Goal: Transaction & Acquisition: Purchase product/service

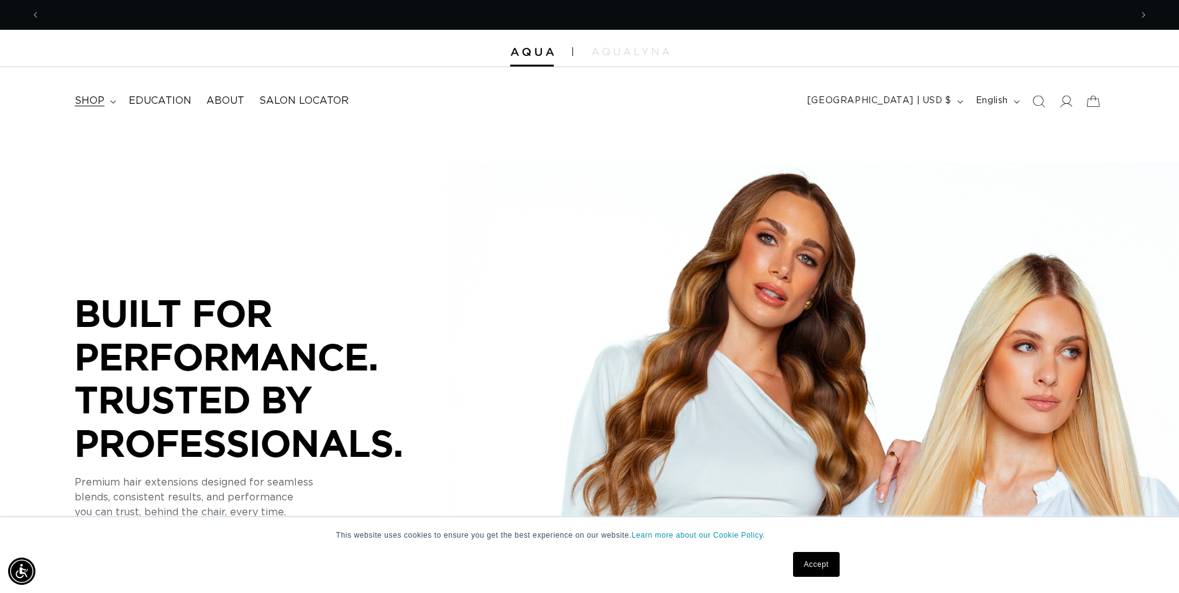
scroll to position [0, 1090]
click at [97, 97] on span "shop" at bounding box center [90, 100] width 30 height 13
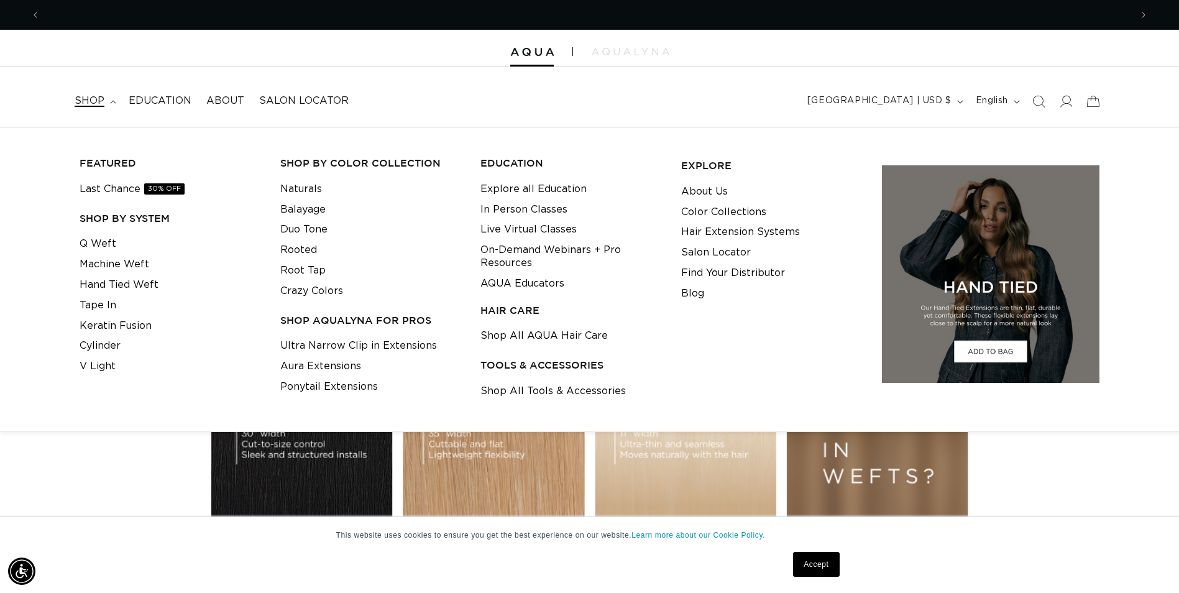
scroll to position [0, 0]
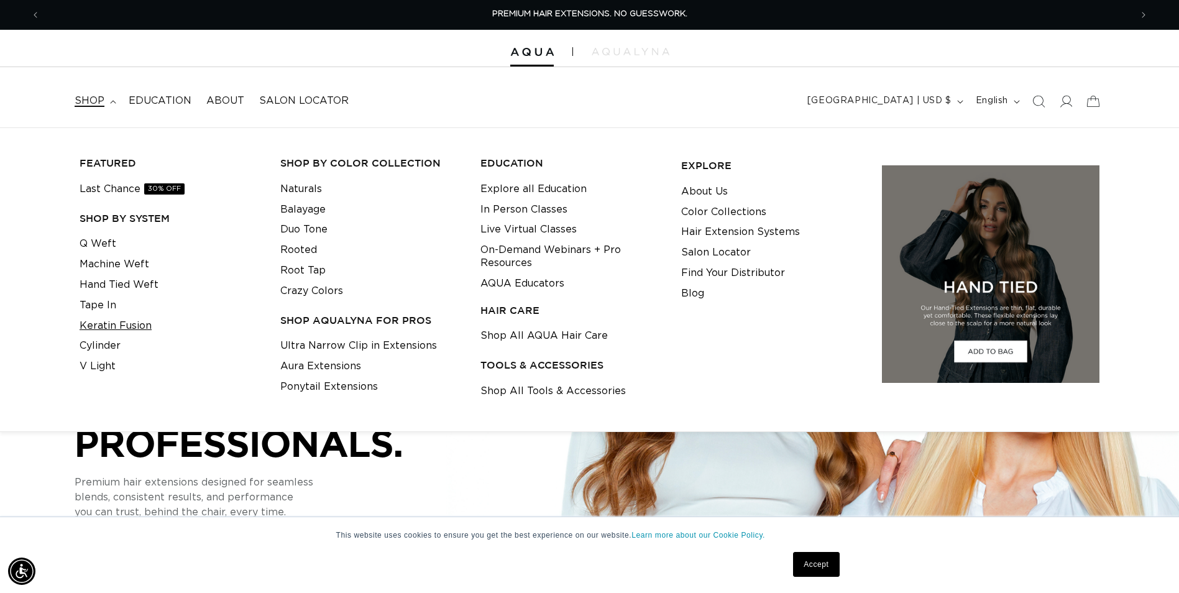
click at [135, 321] on link "Keratin Fusion" at bounding box center [116, 326] width 72 height 21
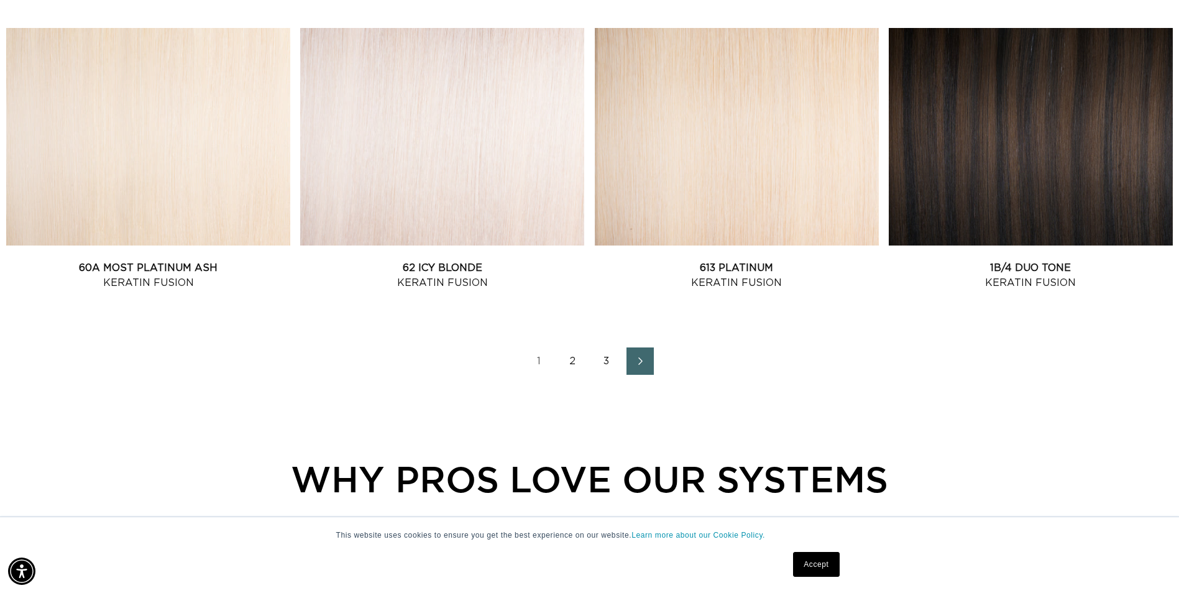
scroll to position [0, 2181]
click at [574, 363] on link "2" at bounding box center [572, 360] width 27 height 27
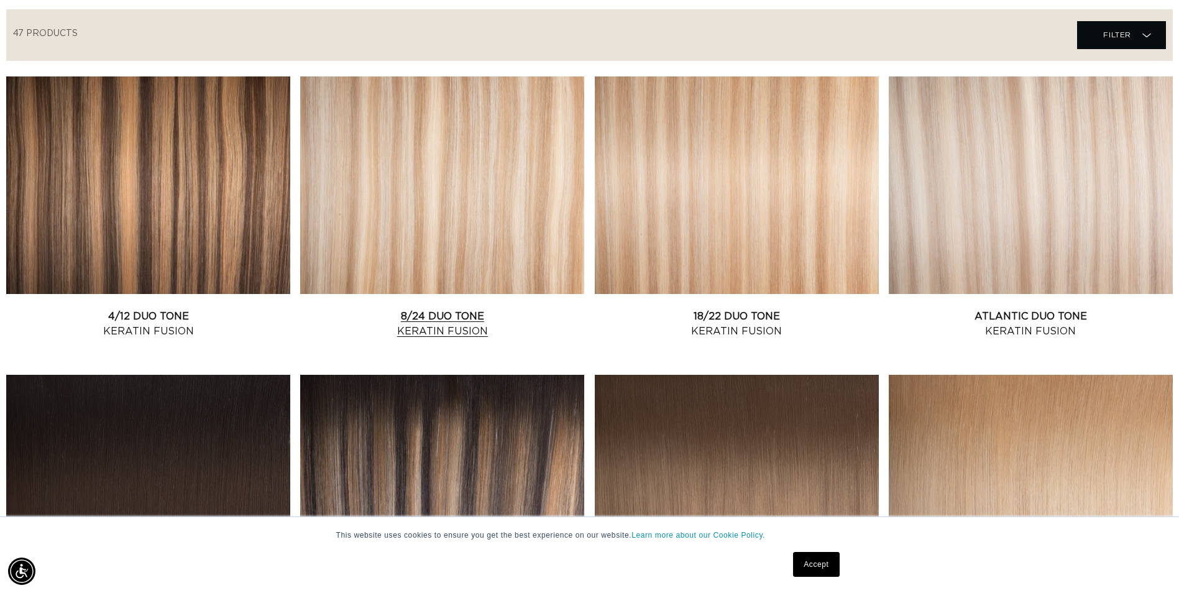
scroll to position [0, 2181]
click at [522, 309] on link "8/24 Duo Tone Keratin Fusion" at bounding box center [442, 324] width 284 height 30
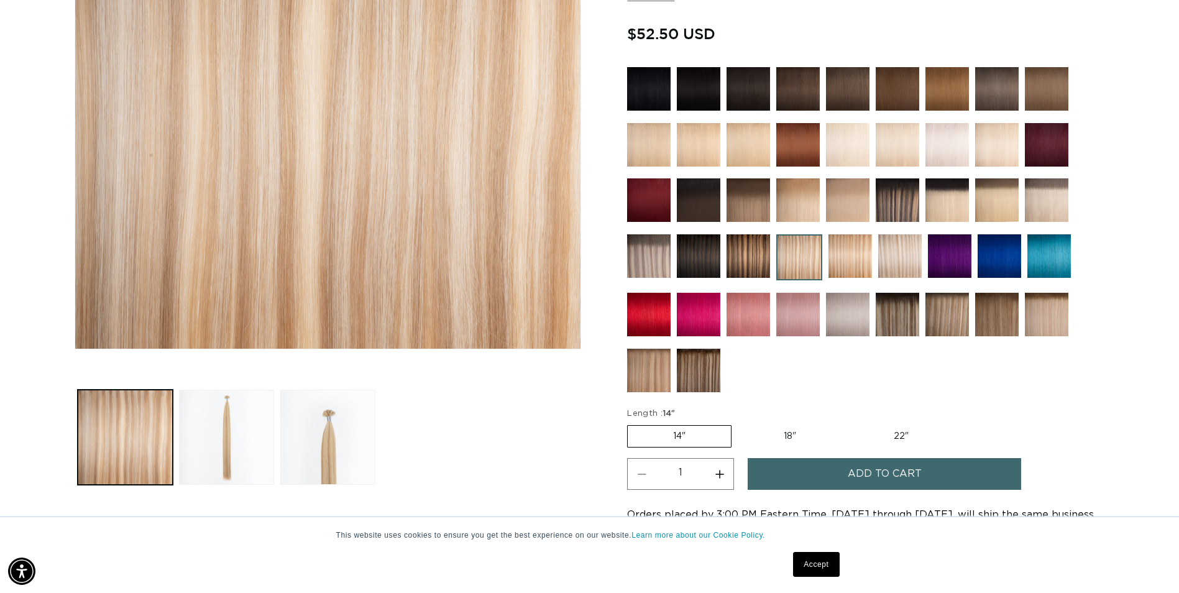
scroll to position [0, 1090]
click at [789, 431] on label "18" Variant sold out or unavailable" at bounding box center [789, 436] width 103 height 21
click at [738, 423] on input "18" Variant sold out or unavailable" at bounding box center [737, 422] width 1 height 1
radio input "true"
click at [819, 475] on button "Add to cart" at bounding box center [883, 474] width 273 height 32
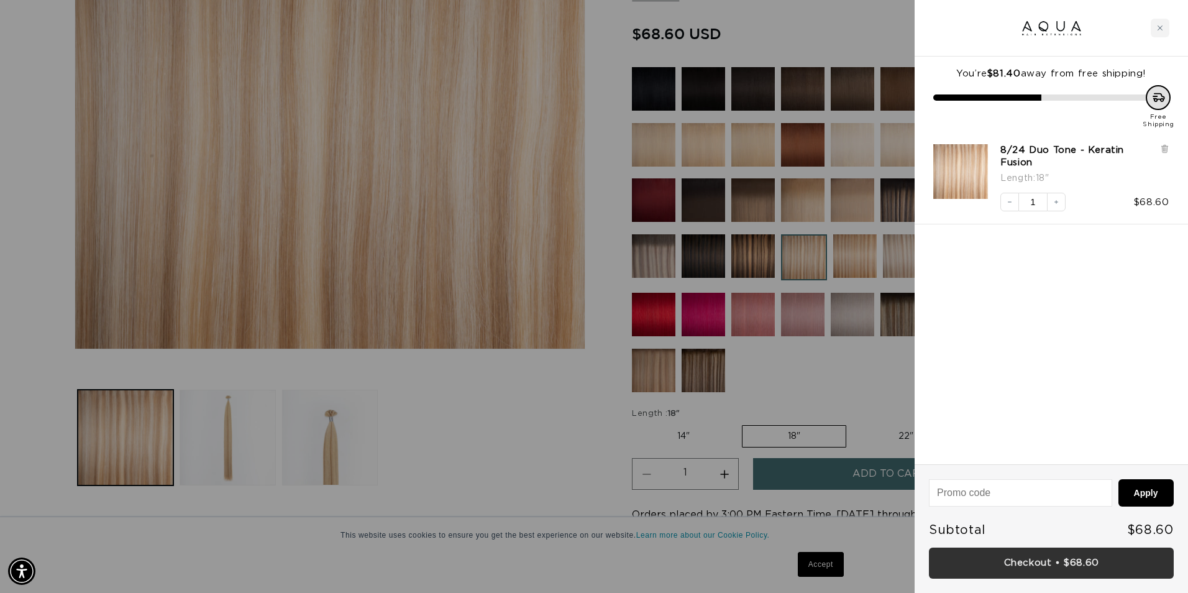
scroll to position [0, 1100]
click at [1042, 560] on link "Checkout • $68.60" at bounding box center [1051, 563] width 245 height 32
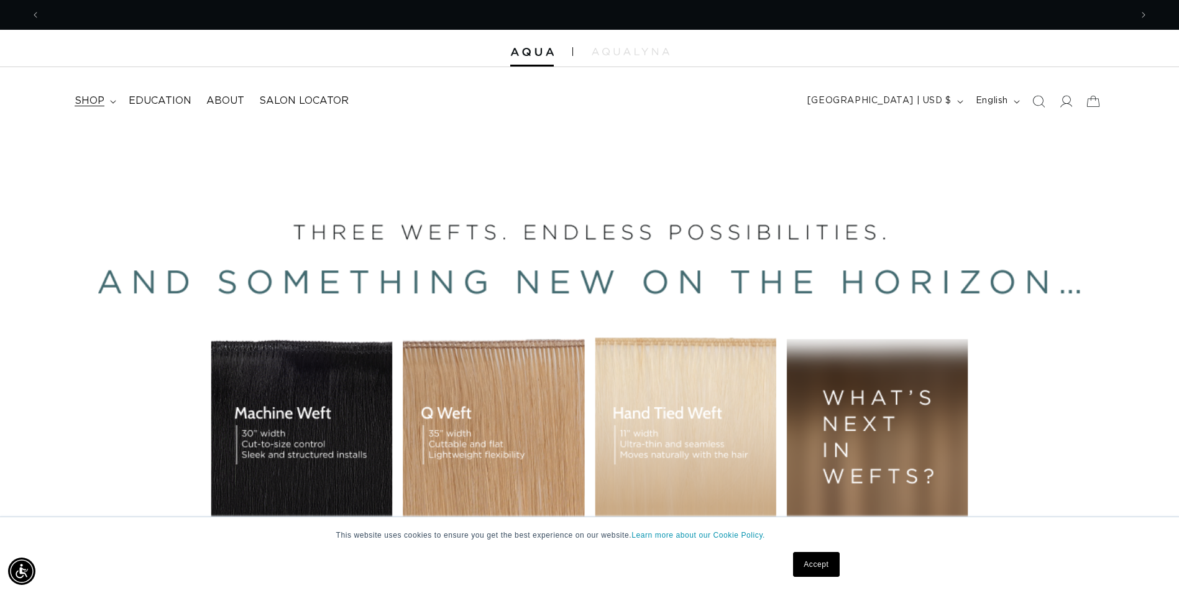
scroll to position [0, 1090]
click at [108, 103] on summary "shop" at bounding box center [94, 101] width 54 height 28
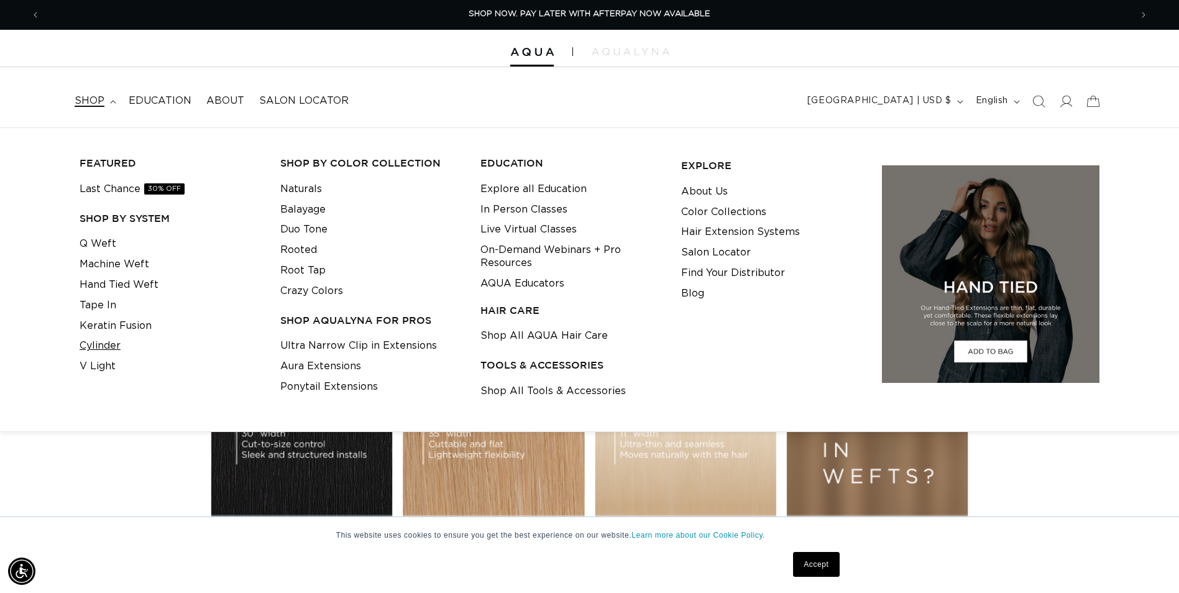
click at [107, 344] on link "Cylinder" at bounding box center [100, 345] width 41 height 21
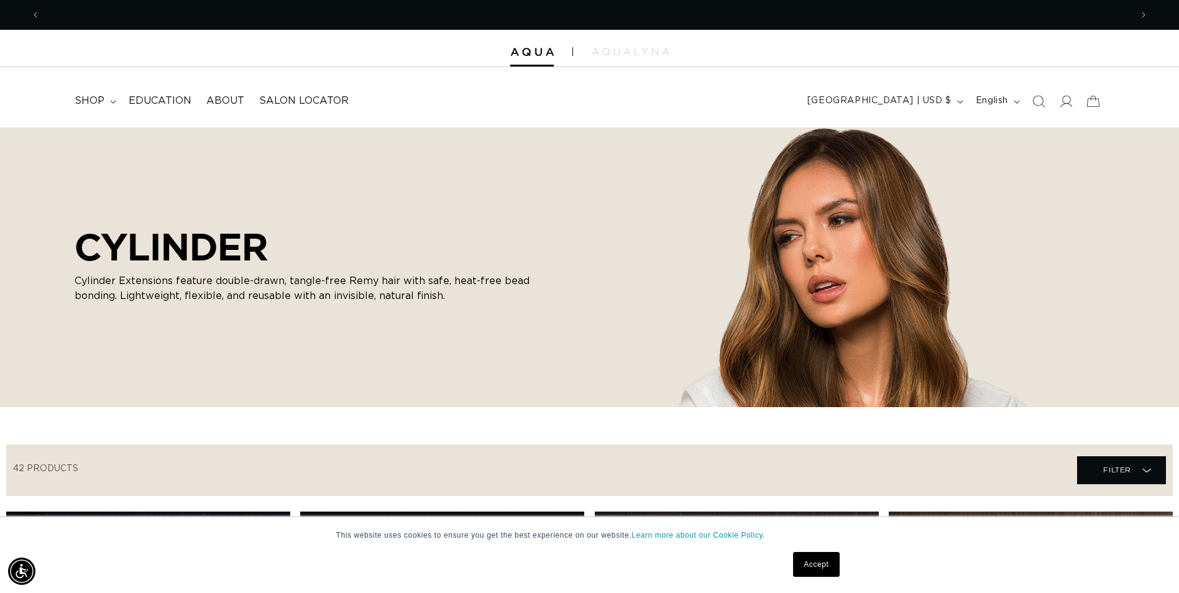
scroll to position [0, 2181]
click at [113, 104] on summary "shop" at bounding box center [94, 101] width 54 height 28
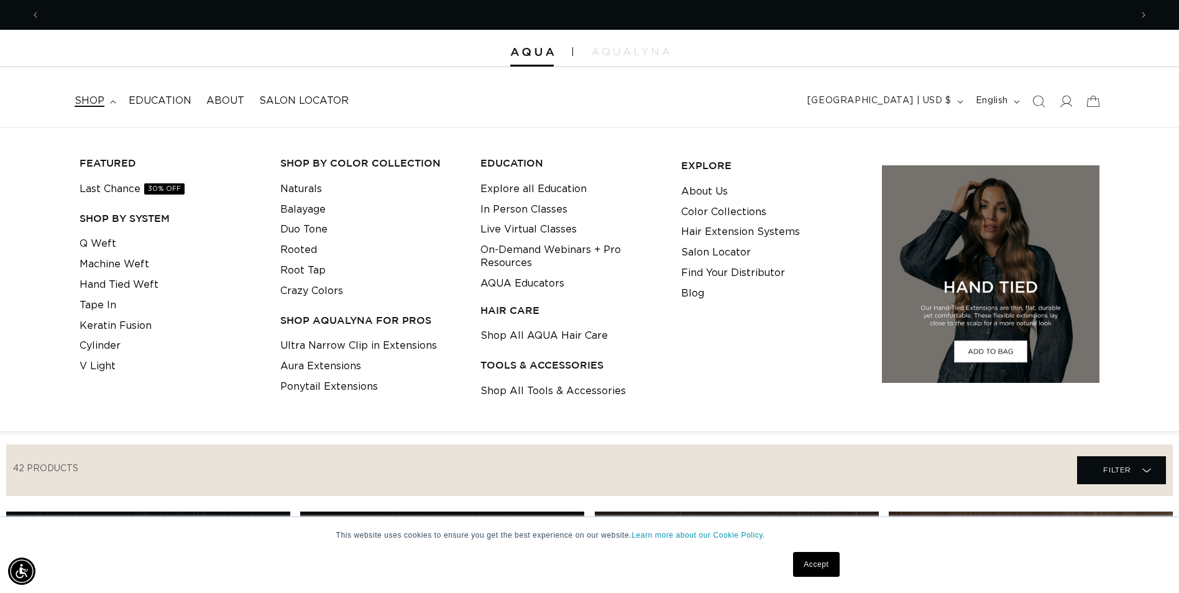
scroll to position [0, 0]
click at [99, 370] on link "V Light" at bounding box center [98, 366] width 36 height 21
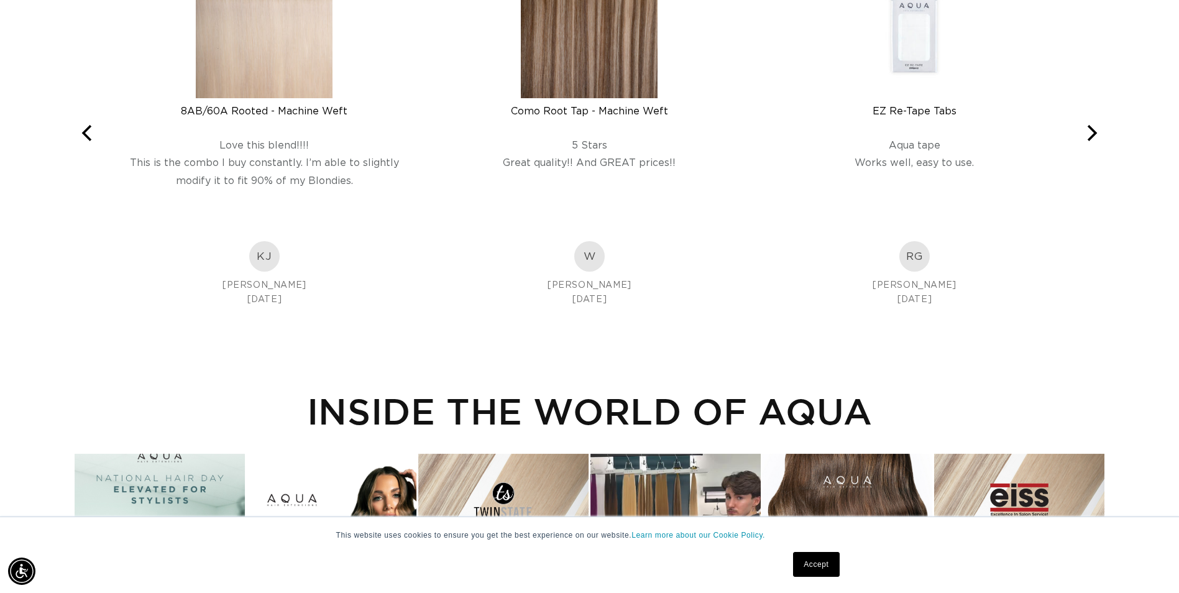
click at [265, 262] on img at bounding box center [264, 256] width 30 height 30
click at [589, 269] on img at bounding box center [589, 256] width 30 height 30
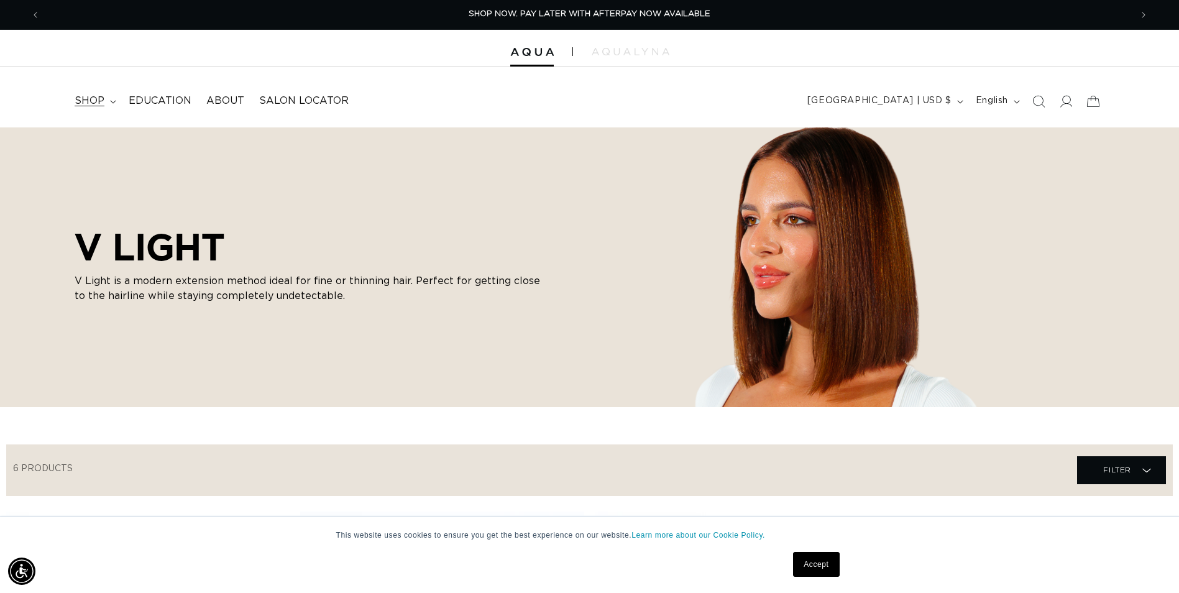
click at [114, 100] on icon at bounding box center [113, 102] width 6 height 4
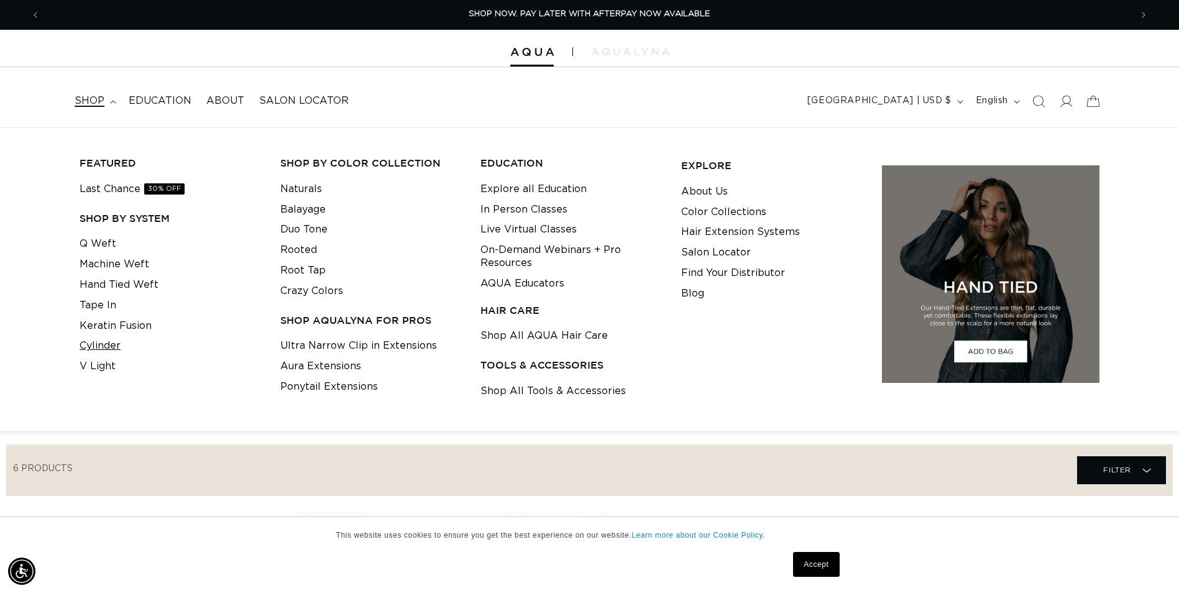
click at [107, 346] on link "Cylinder" at bounding box center [100, 345] width 41 height 21
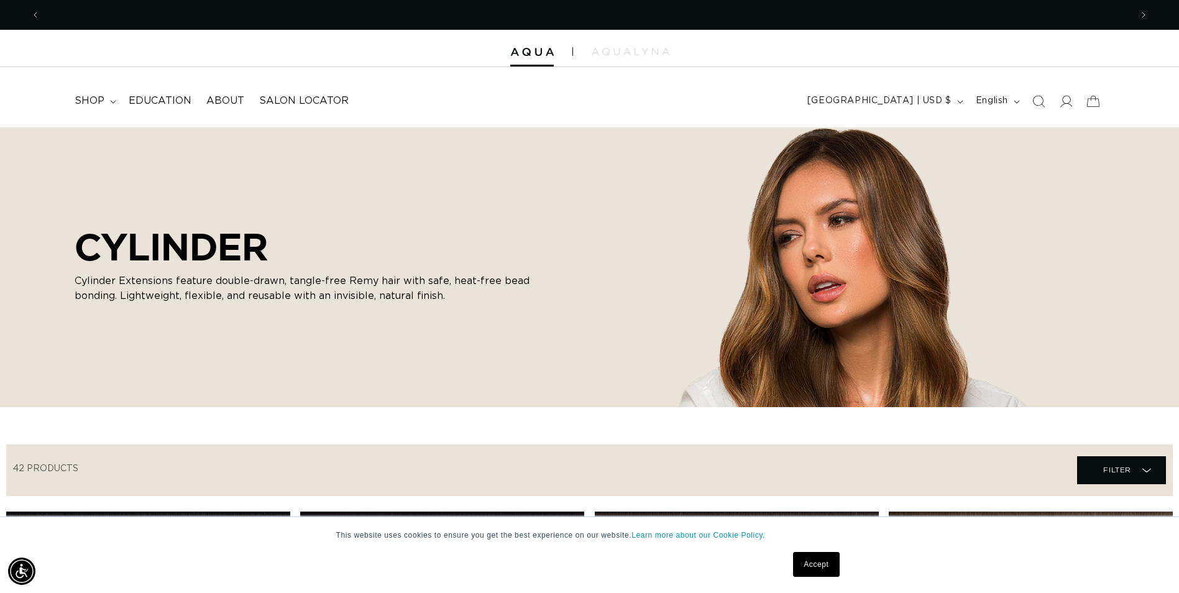
scroll to position [0, 2181]
click at [105, 101] on summary "shop" at bounding box center [94, 101] width 54 height 28
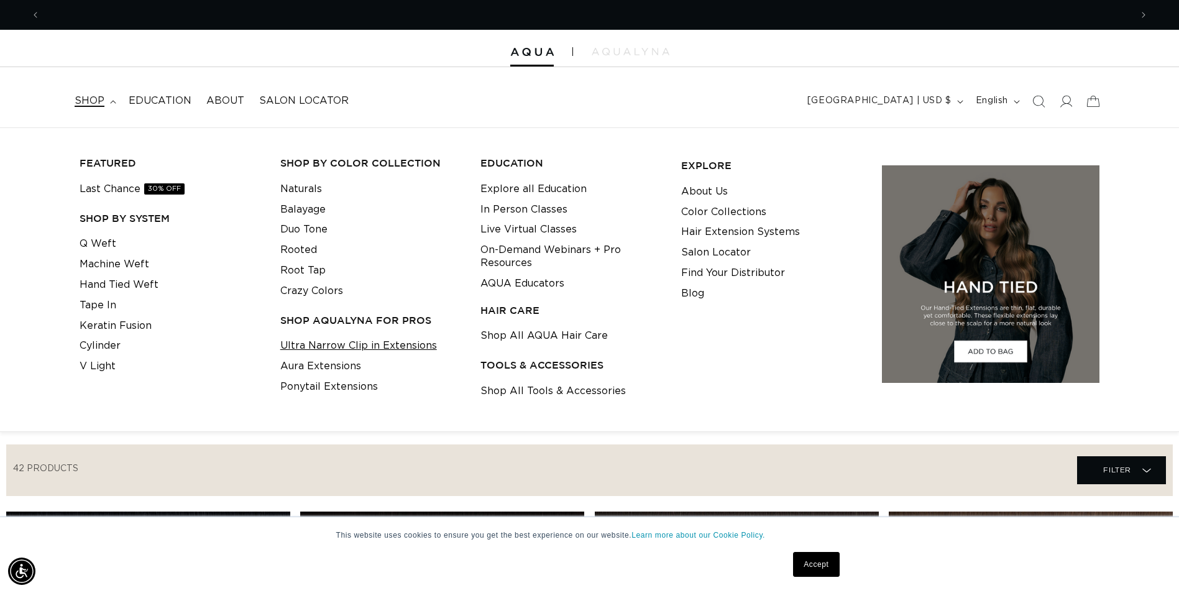
click at [332, 343] on link "Ultra Narrow Clip in Extensions" at bounding box center [358, 345] width 157 height 21
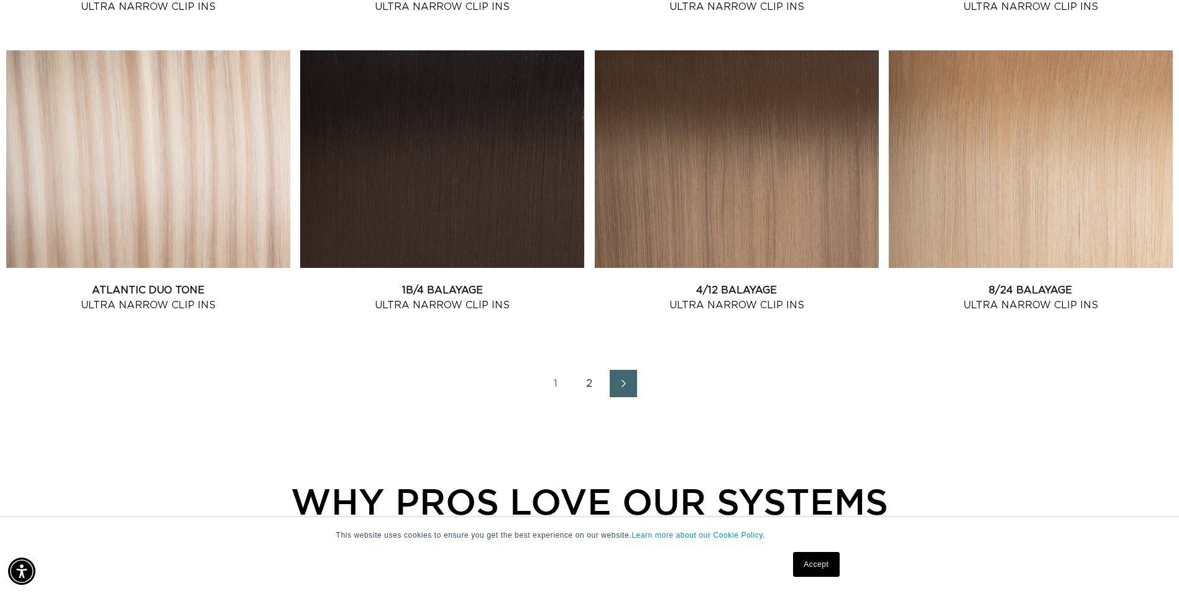
scroll to position [1740, 0]
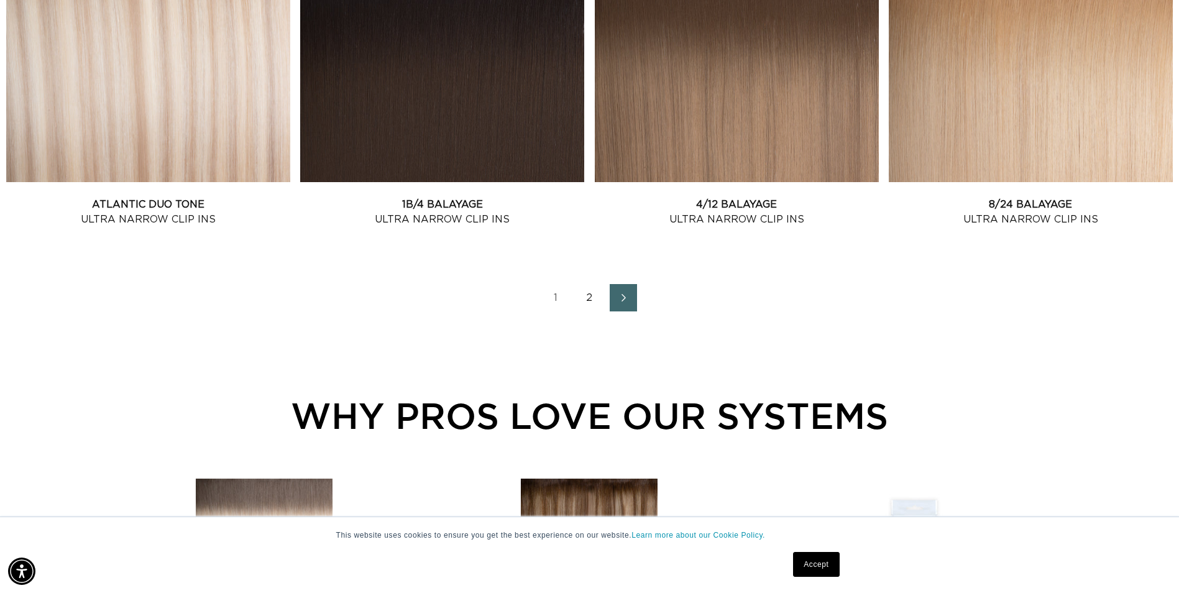
click at [586, 298] on link "2" at bounding box center [589, 297] width 27 height 27
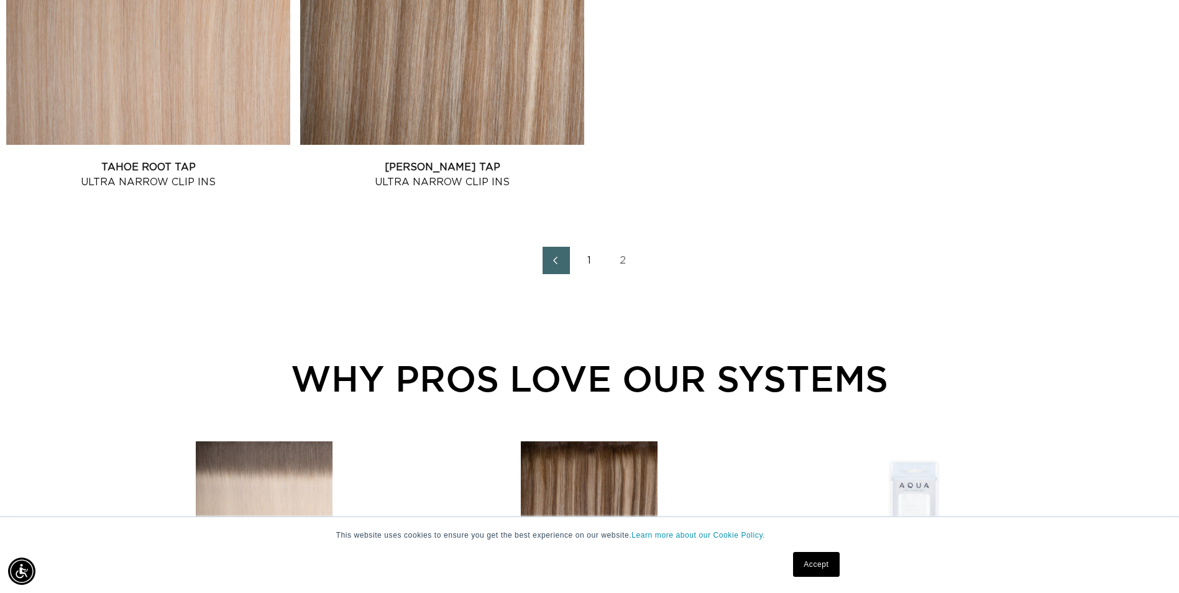
scroll to position [0, 1090]
click at [562, 259] on icon "Previous page" at bounding box center [555, 260] width 16 height 9
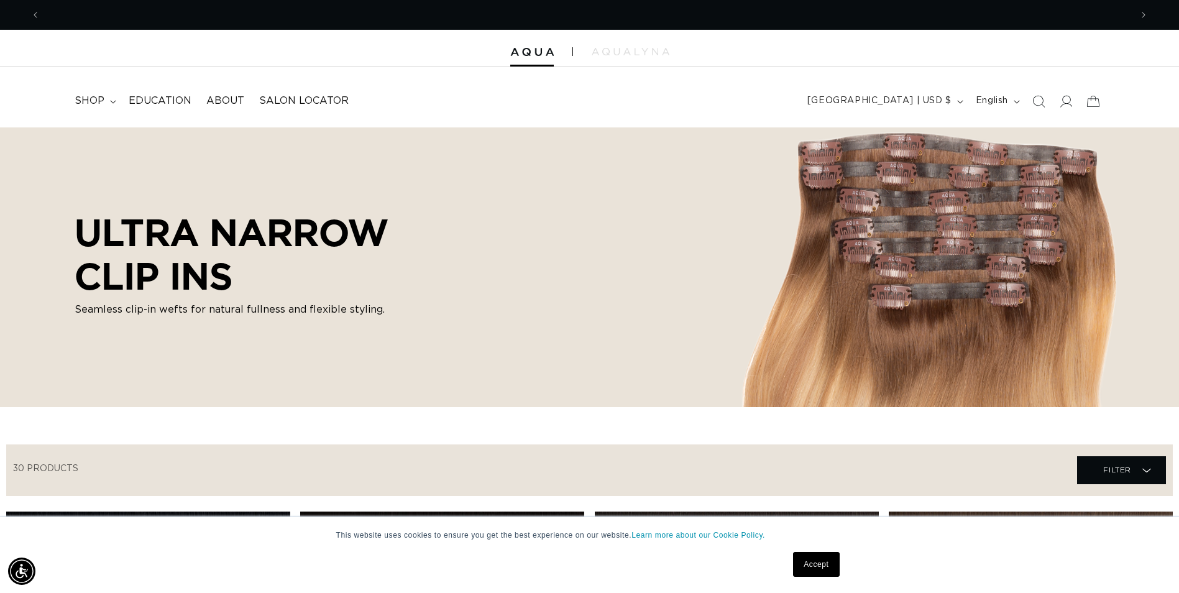
scroll to position [0, 1090]
click at [111, 104] on summary "shop" at bounding box center [94, 101] width 54 height 28
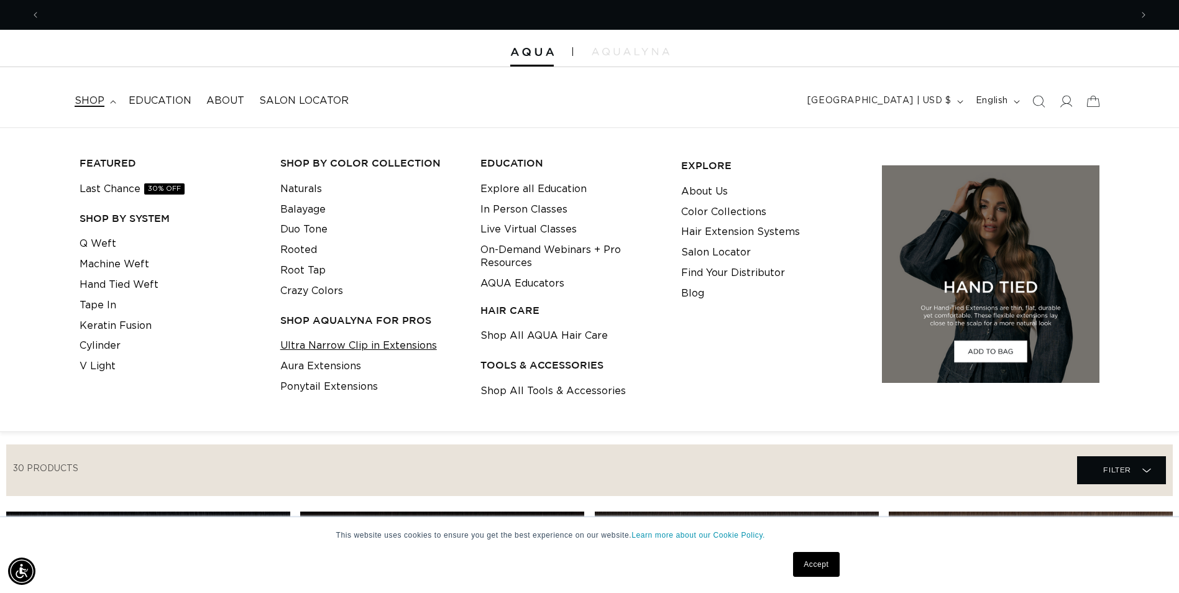
click at [312, 350] on link "Ultra Narrow Clip in Extensions" at bounding box center [358, 345] width 157 height 21
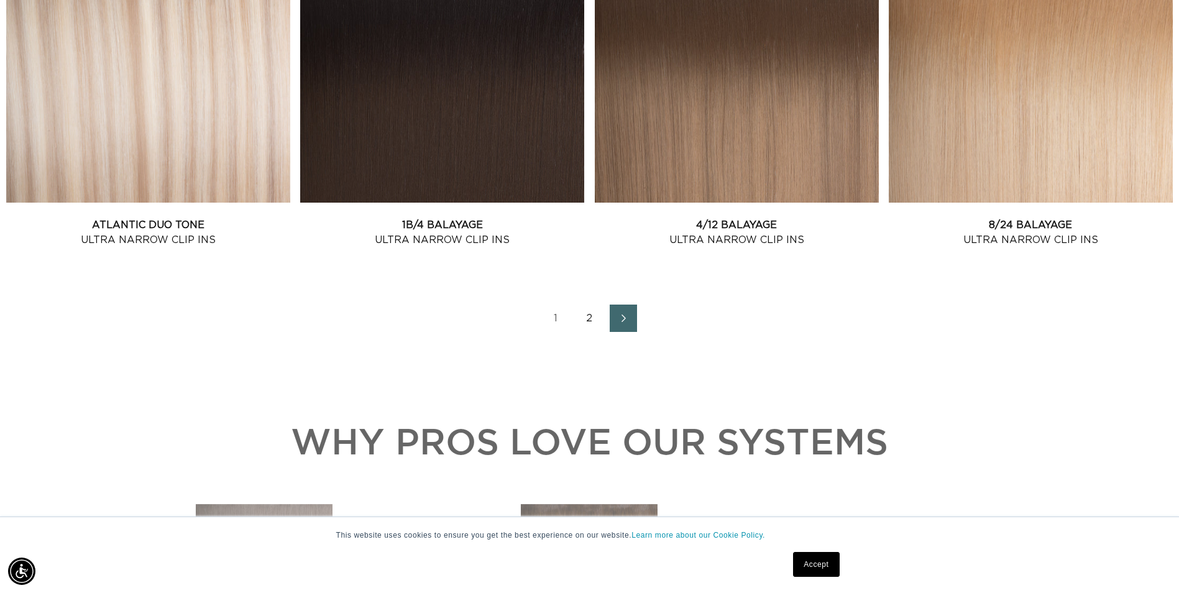
scroll to position [1740, 0]
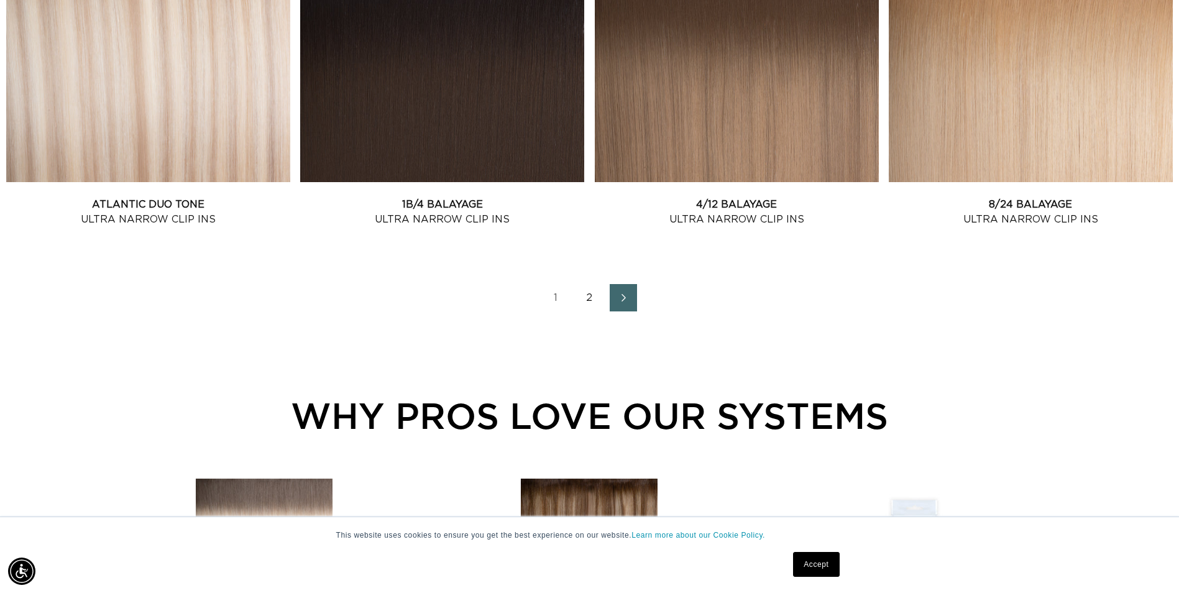
click at [585, 299] on link "2" at bounding box center [589, 297] width 27 height 27
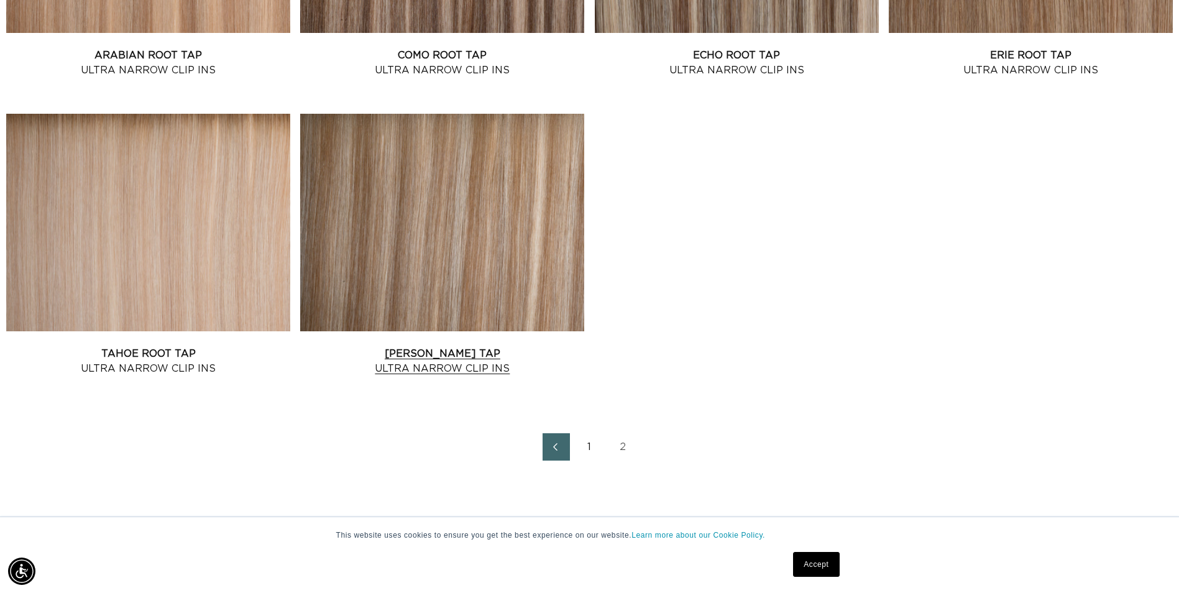
scroll to position [0, 1090]
click at [422, 346] on link "Victoria Root Tap Ultra Narrow Clip Ins" at bounding box center [442, 361] width 284 height 30
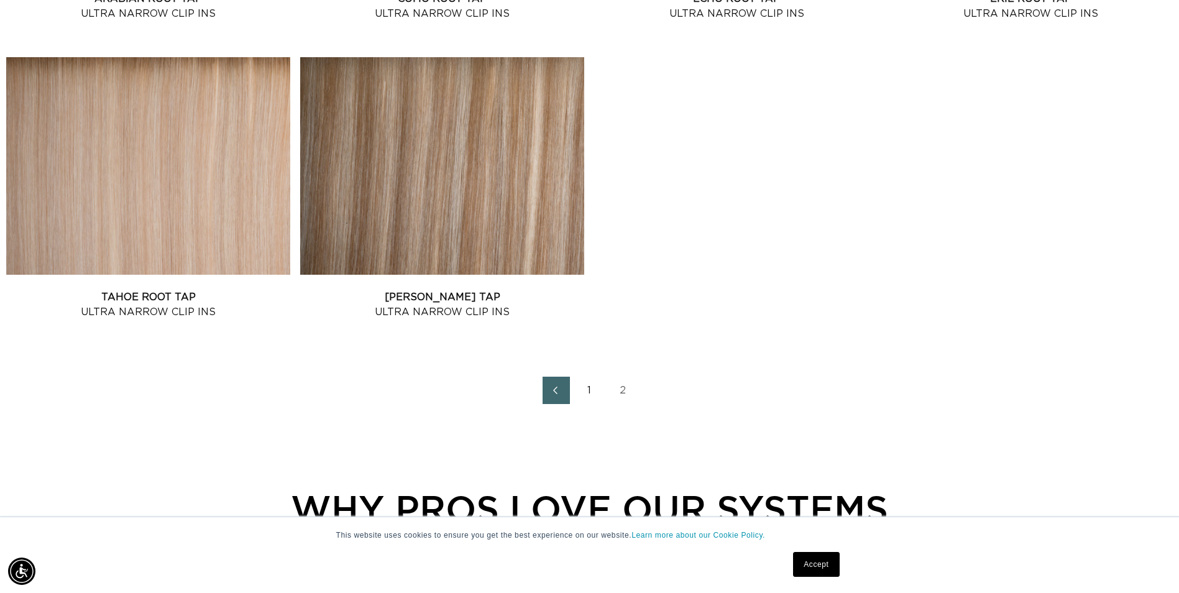
scroll to position [1056, 0]
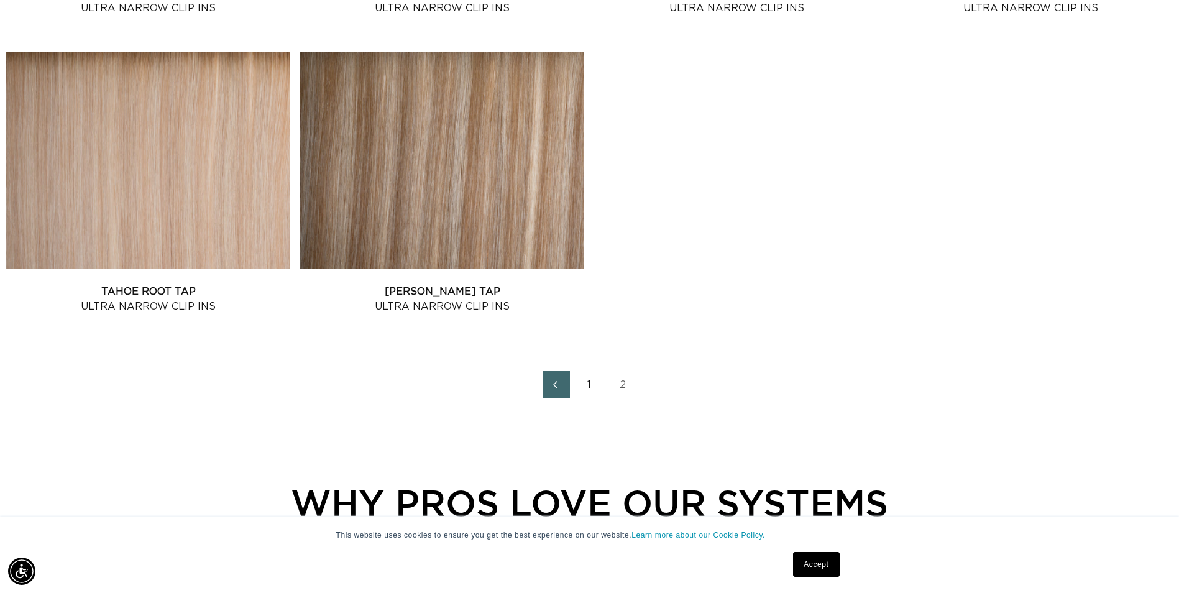
click at [591, 386] on link "1" at bounding box center [589, 384] width 27 height 27
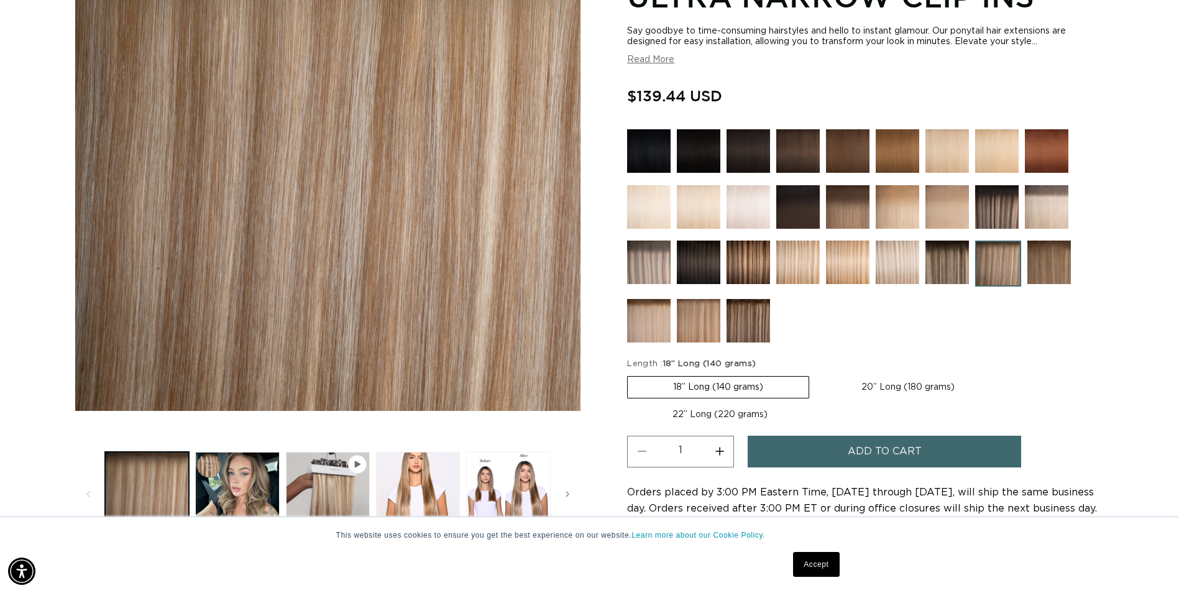
scroll to position [0, 1090]
click at [686, 414] on label "22” Long (220 grams) Variant sold out or unavailable" at bounding box center [720, 414] width 186 height 21
click at [1006, 374] on input "22” Long (220 grams) Variant sold out or unavailable" at bounding box center [1006, 373] width 1 height 1
radio input "true"
click at [836, 455] on button "Add to cart" at bounding box center [883, 452] width 273 height 32
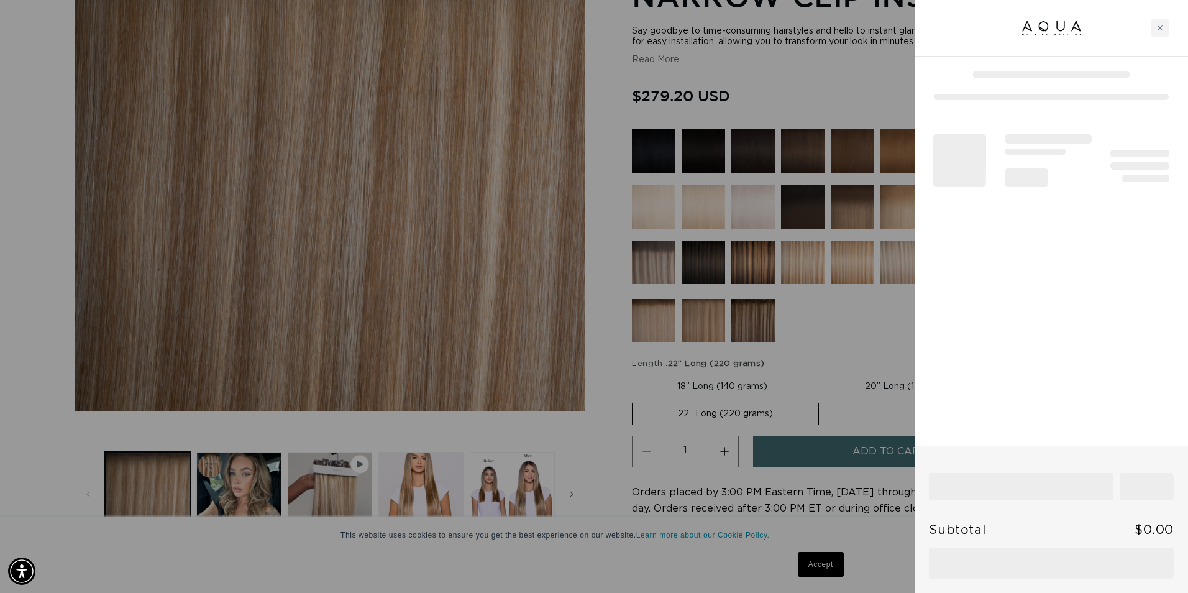
scroll to position [0, 1100]
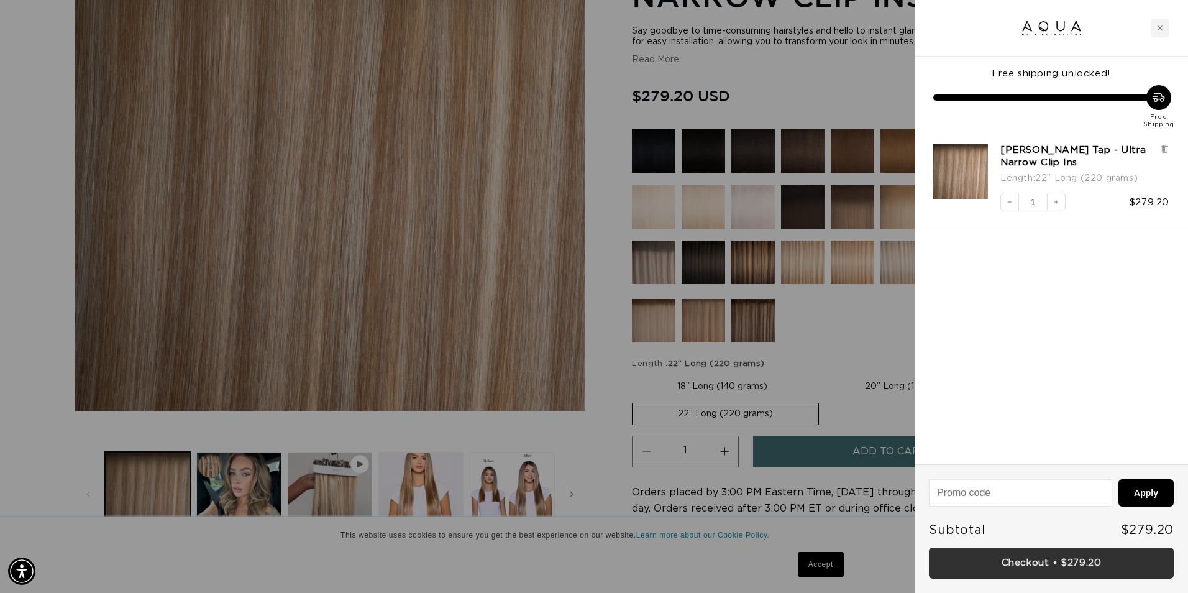
click at [1056, 563] on link "Checkout • $279.20" at bounding box center [1051, 563] width 245 height 32
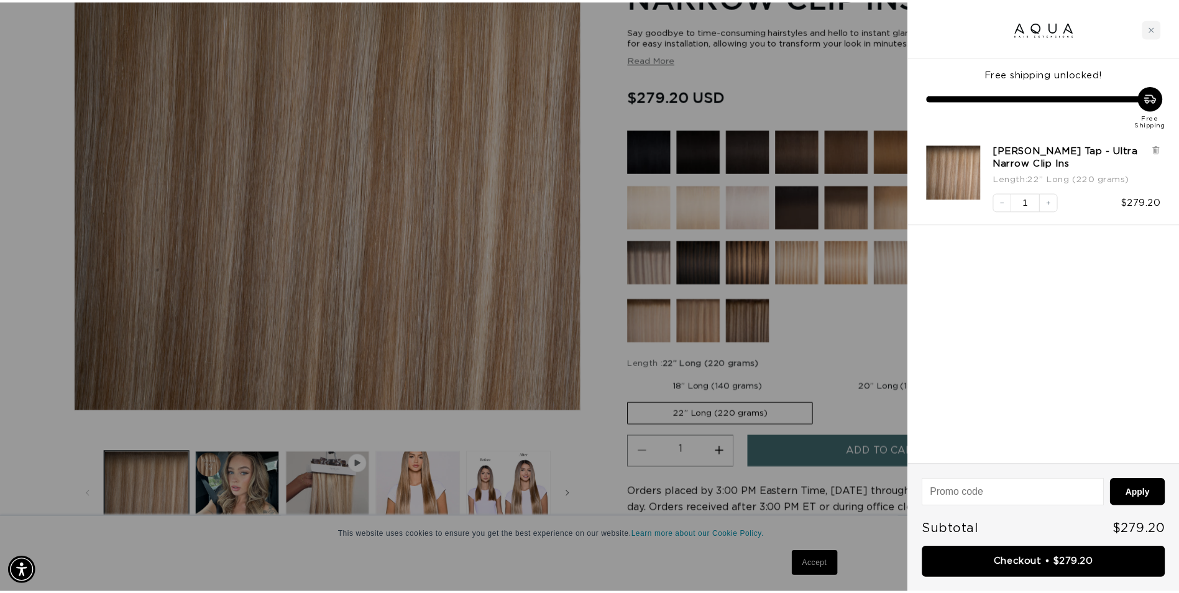
scroll to position [0, 0]
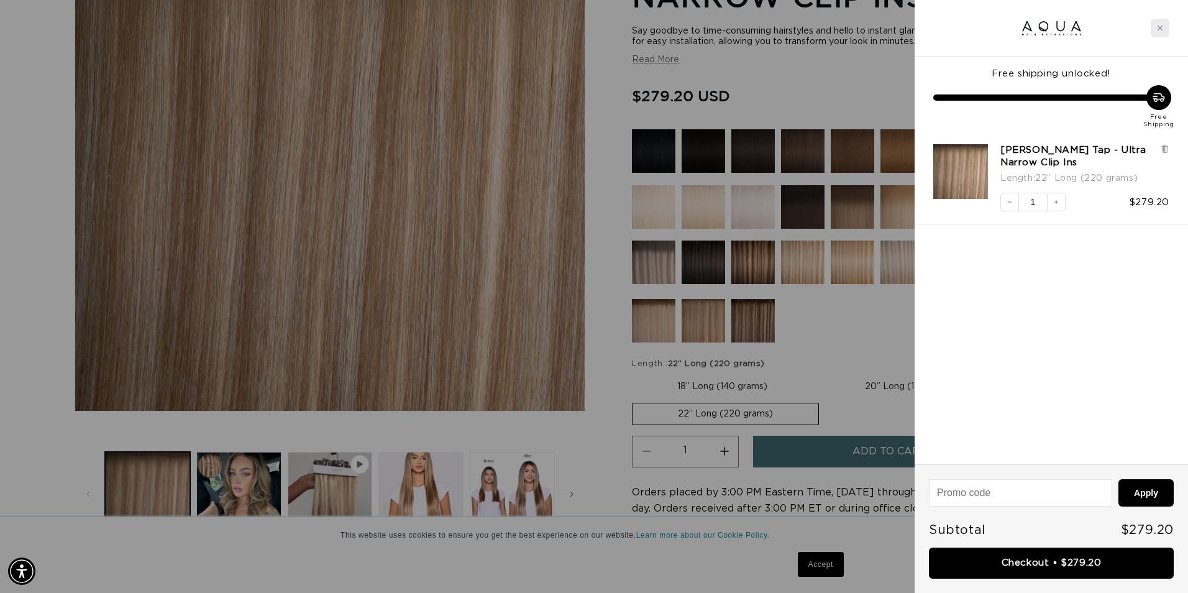
click at [1160, 24] on div "Close cart" at bounding box center [1160, 28] width 19 height 19
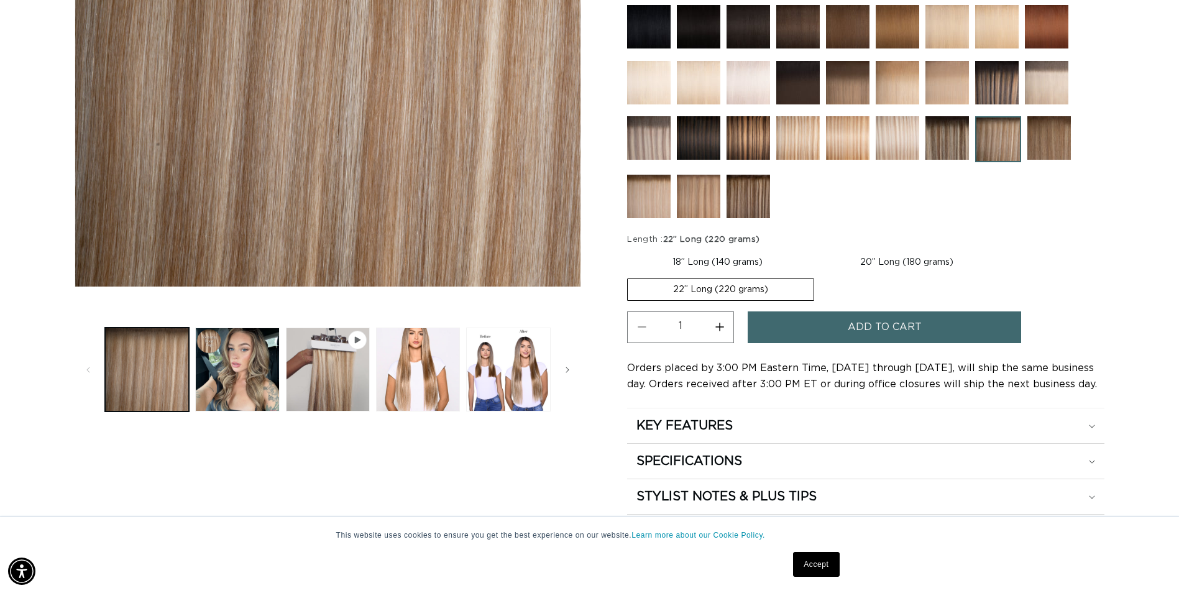
click at [326, 362] on button "Play video 1 in gallery view" at bounding box center [328, 369] width 84 height 84
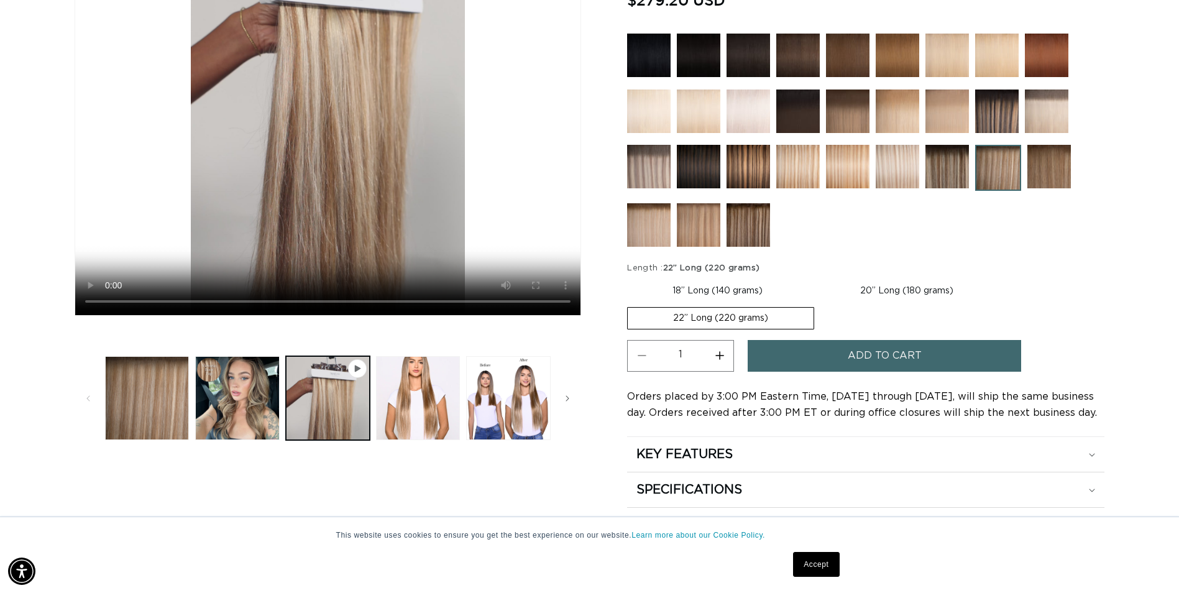
scroll to position [358, 0]
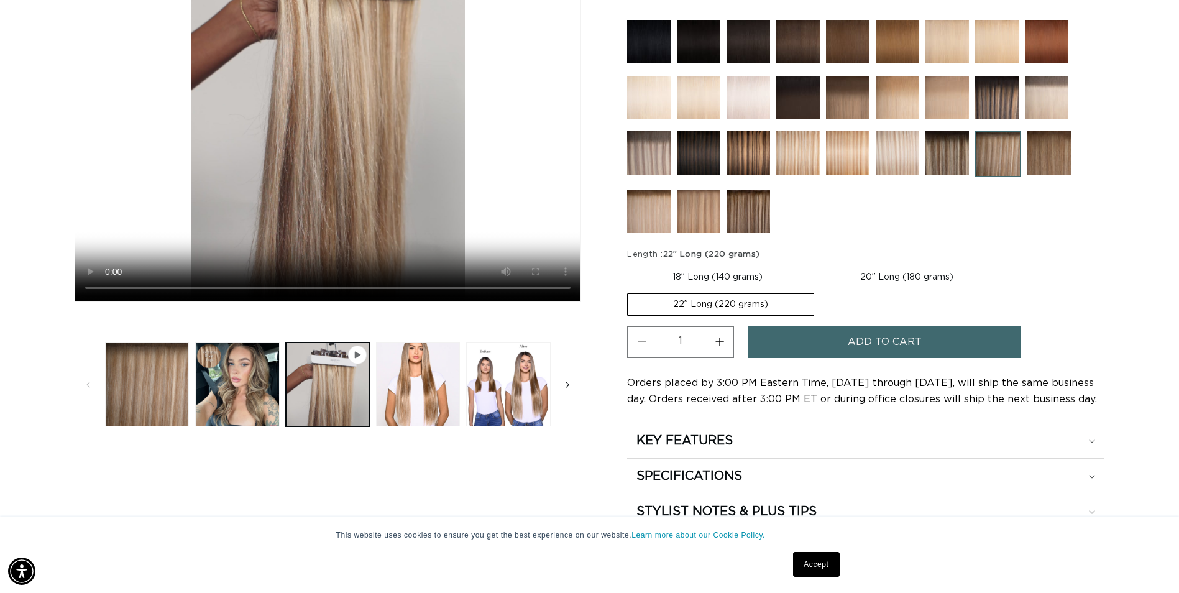
click at [568, 385] on icon "Slide right" at bounding box center [567, 385] width 4 height 14
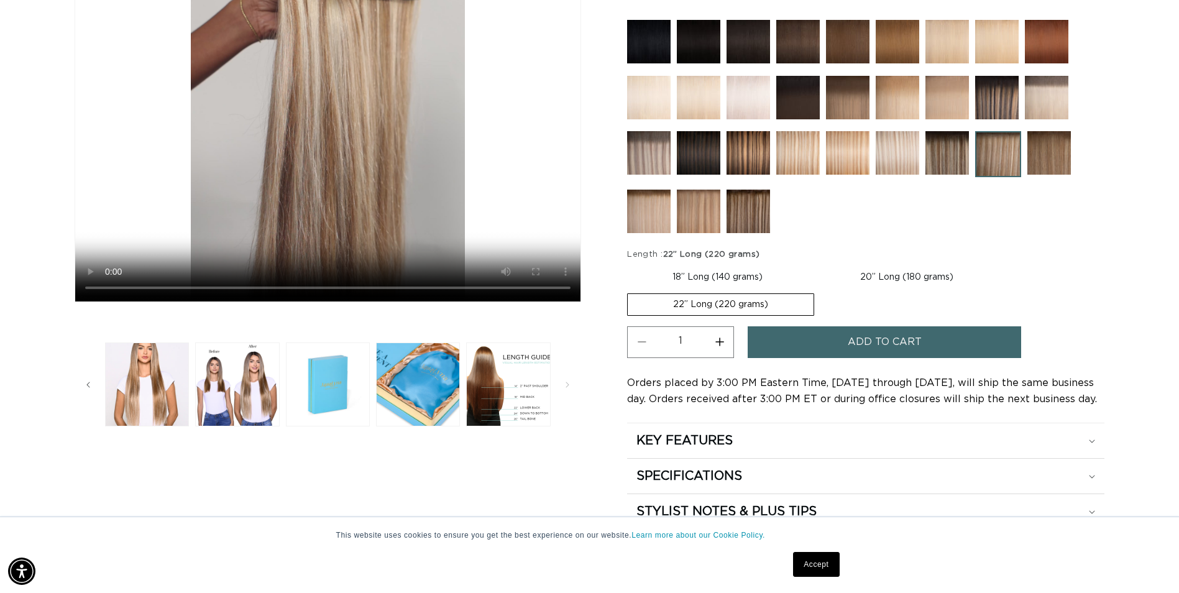
scroll to position [0, 0]
click at [516, 383] on button "Load image 7 in gallery view" at bounding box center [508, 384] width 84 height 84
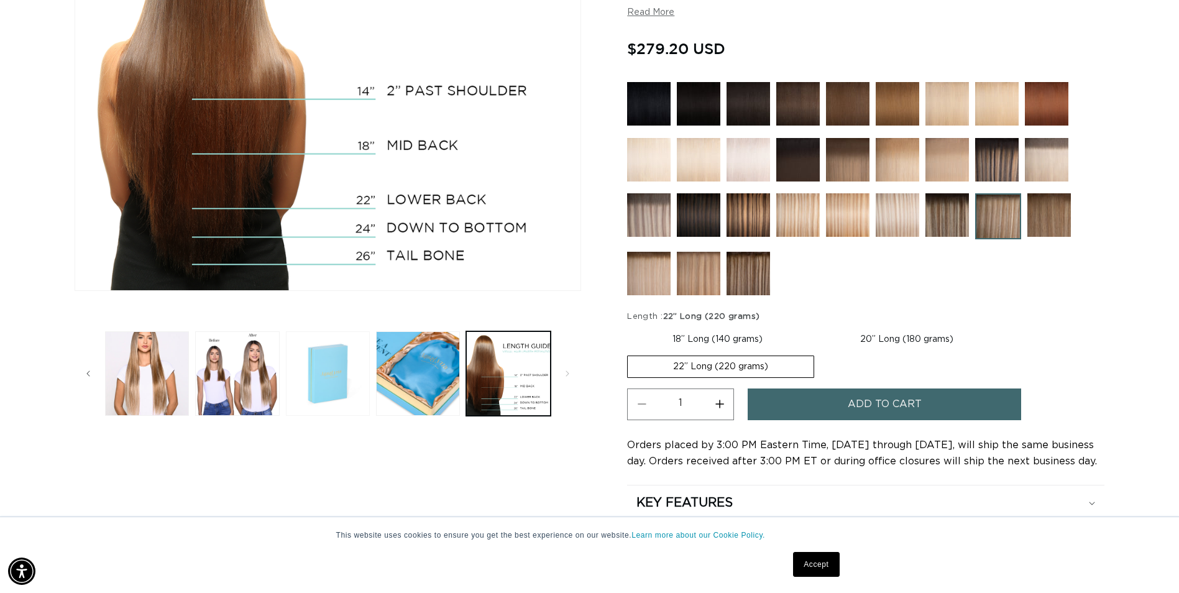
scroll to position [0, 2181]
click at [101, 373] on button "Slide left" at bounding box center [88, 373] width 27 height 27
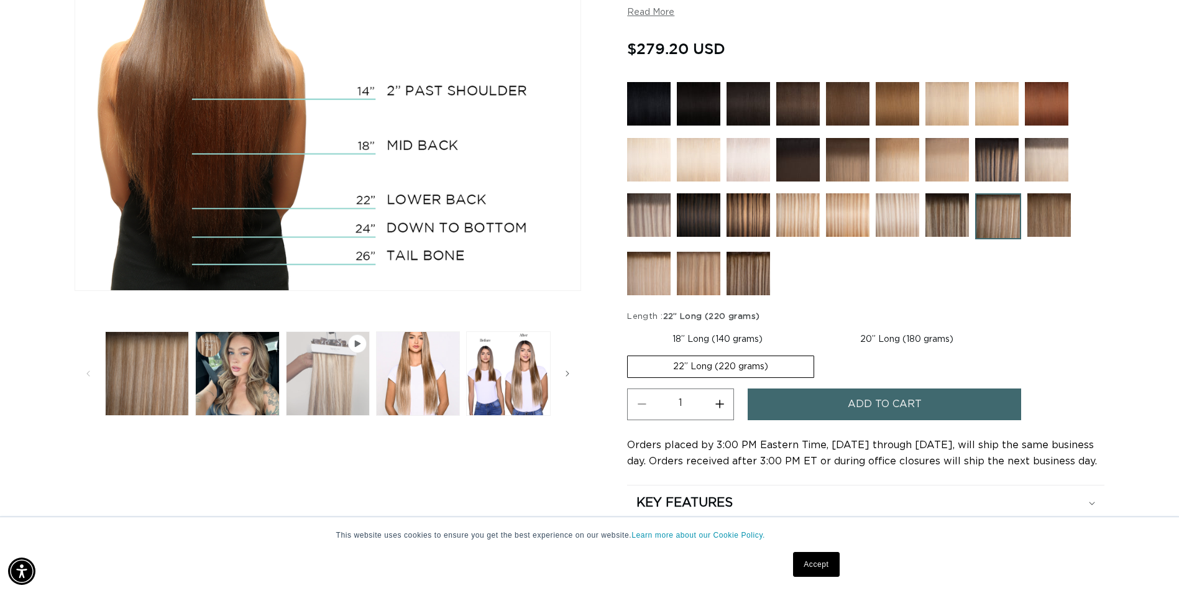
scroll to position [0, 0]
click at [341, 365] on button "Play video 1 in gallery view" at bounding box center [328, 373] width 84 height 84
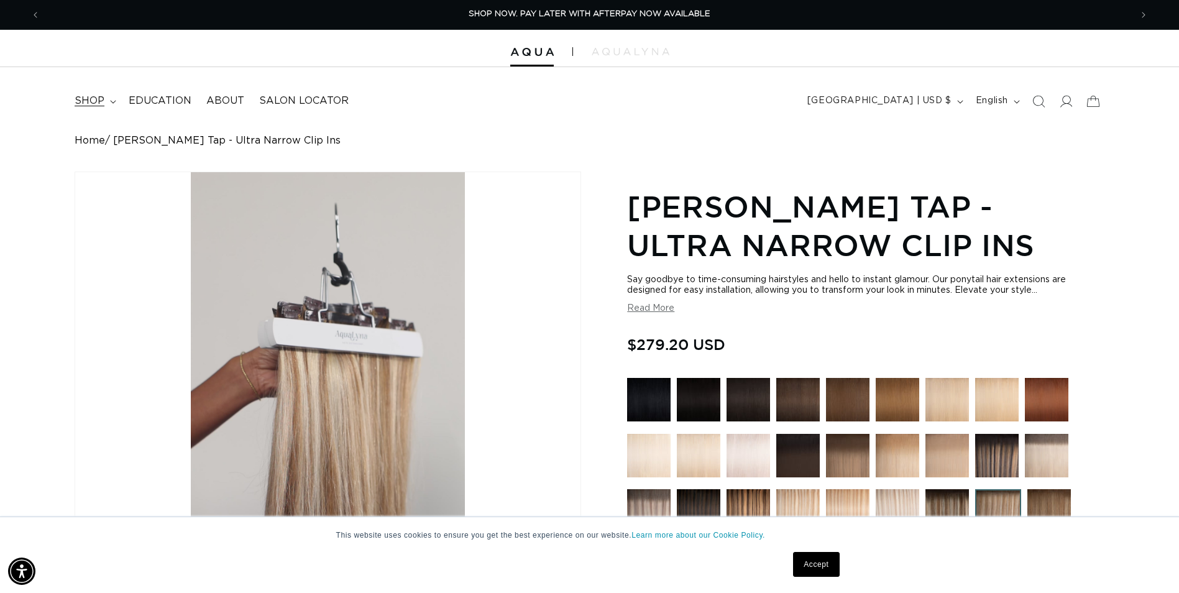
click at [114, 101] on icon at bounding box center [113, 101] width 6 height 3
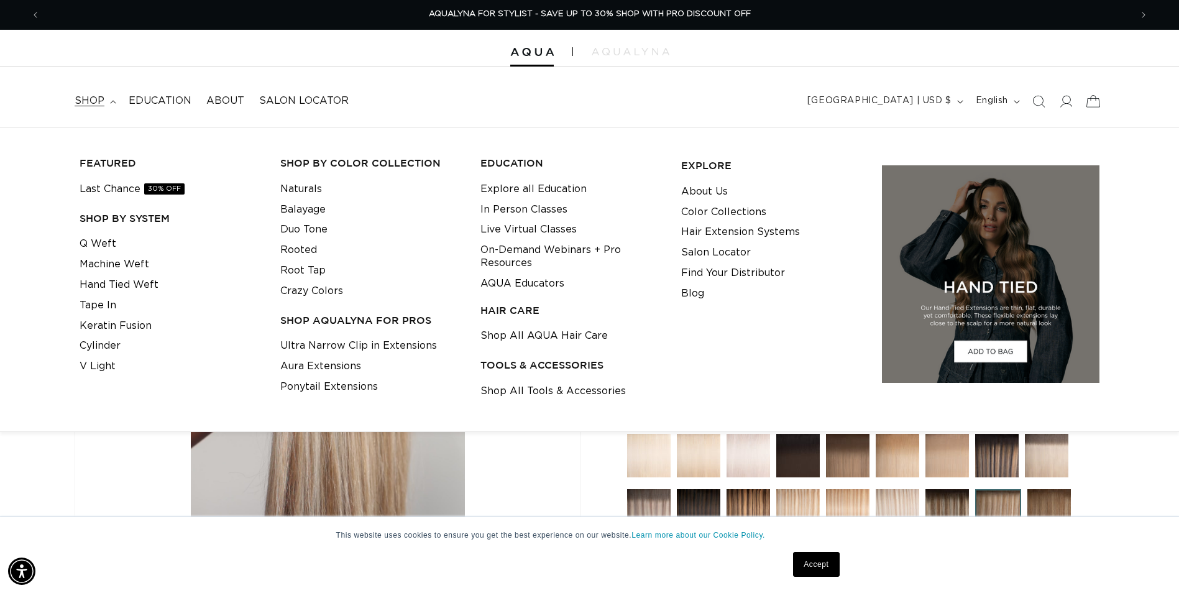
click at [1097, 110] on icon at bounding box center [1092, 100] width 29 height 29
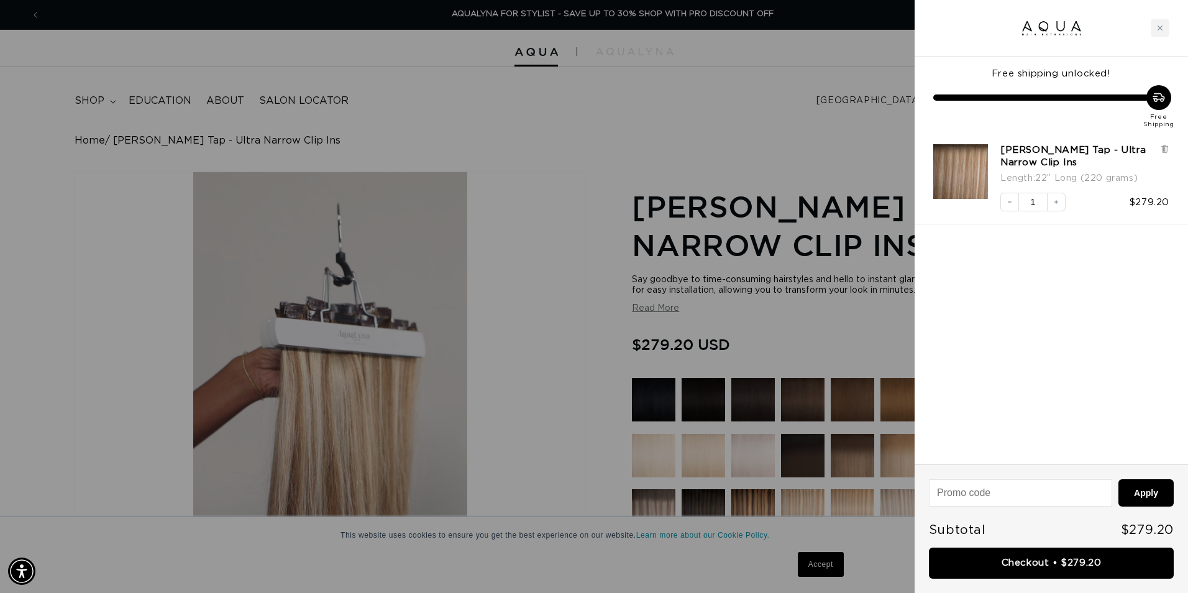
scroll to position [0, 2199]
click at [1038, 156] on link "[PERSON_NAME] Tap - Ultra Narrow Clip Ins" at bounding box center [1076, 156] width 153 height 25
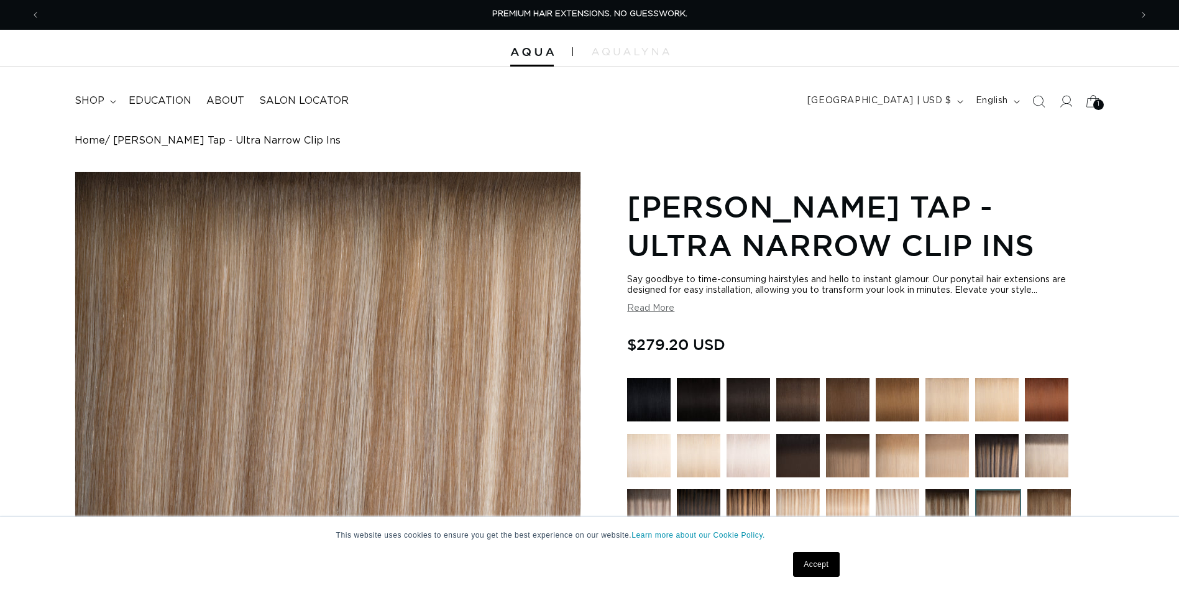
click at [1091, 104] on icon at bounding box center [1092, 100] width 29 height 29
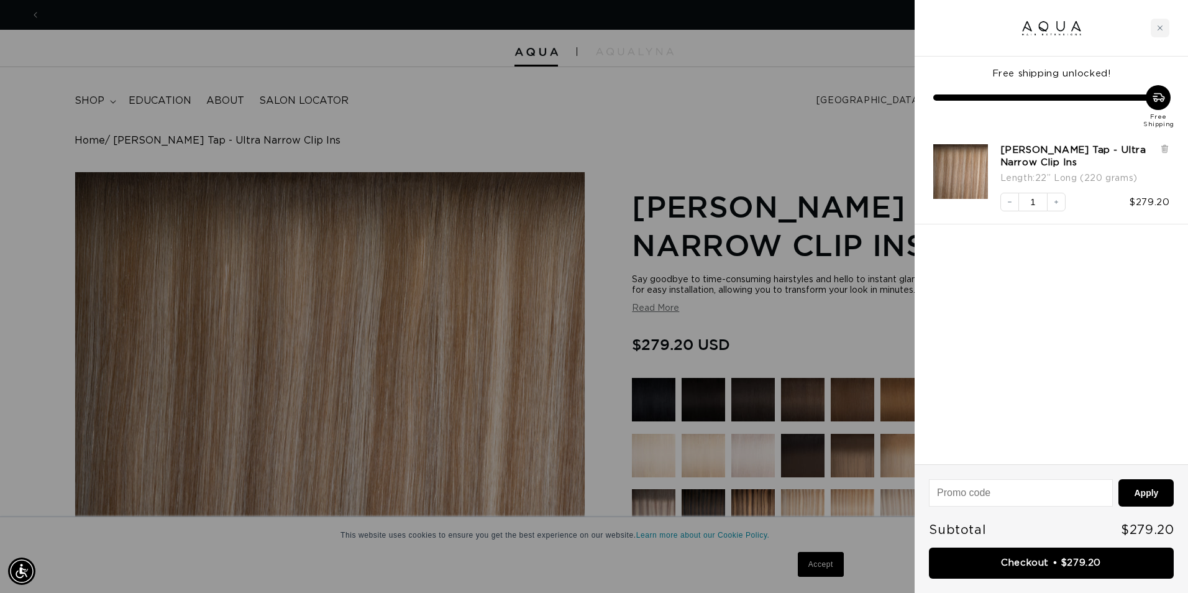
scroll to position [0, 1100]
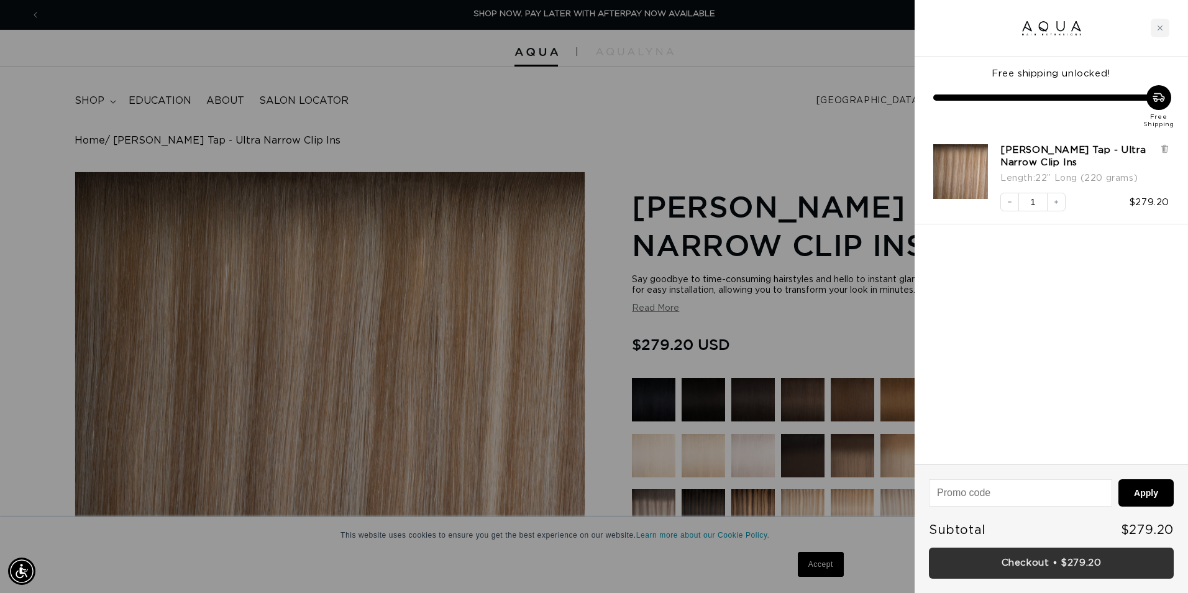
click at [1083, 563] on link "Checkout • $279.20" at bounding box center [1051, 563] width 245 height 32
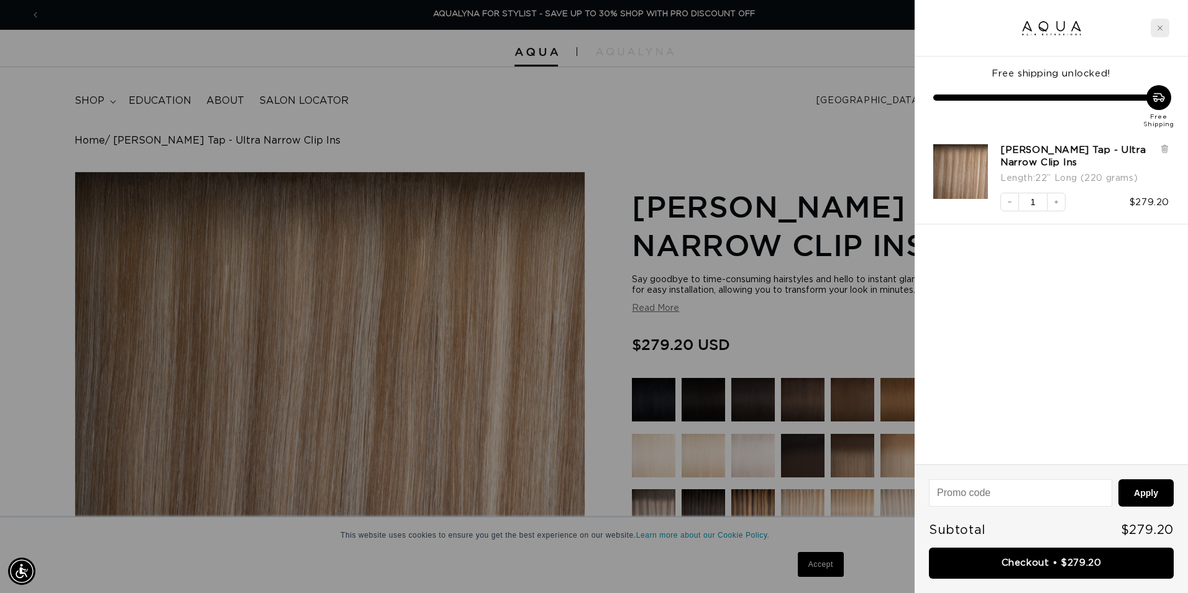
click at [1162, 32] on div "Close cart" at bounding box center [1160, 28] width 19 height 19
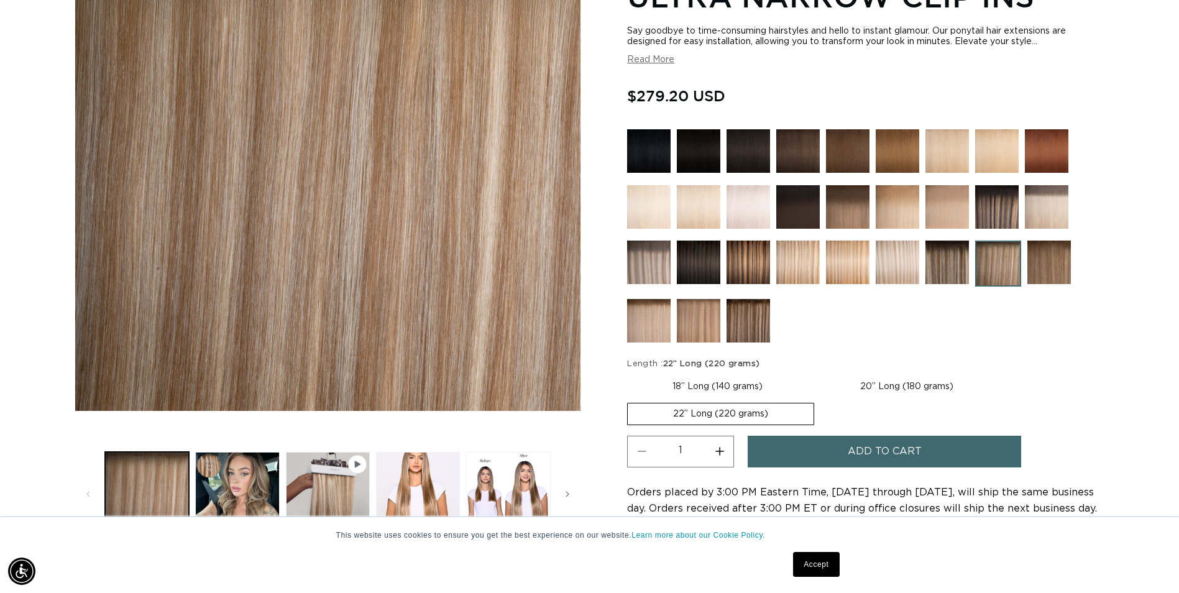
scroll to position [0, 0]
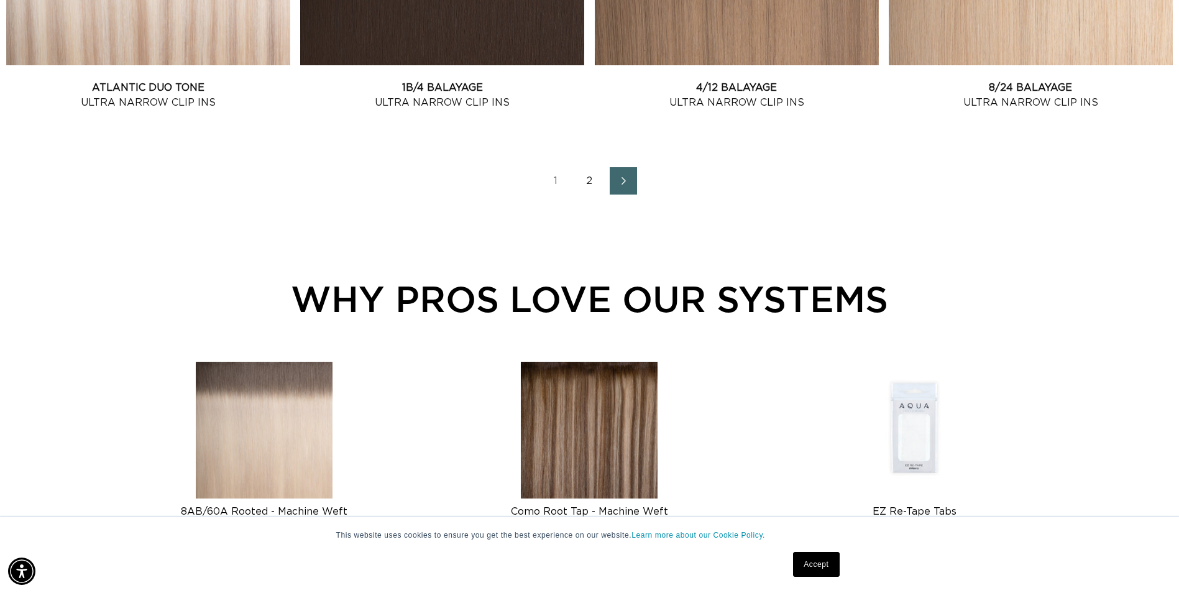
scroll to position [1864, 0]
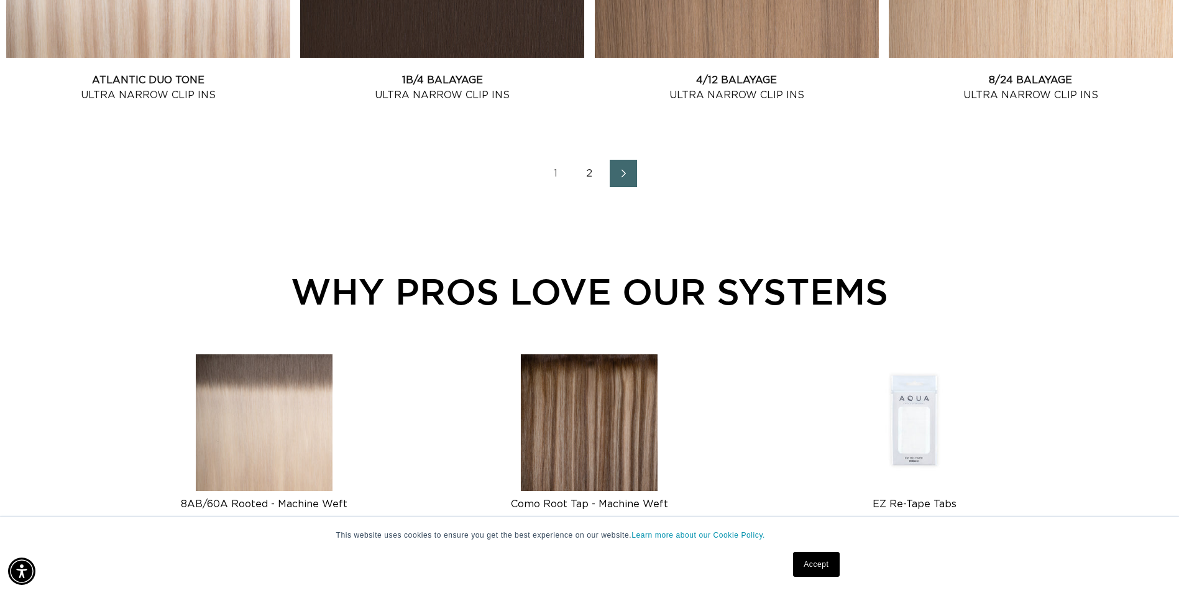
click at [623, 174] on icon "Next page" at bounding box center [624, 173] width 16 height 9
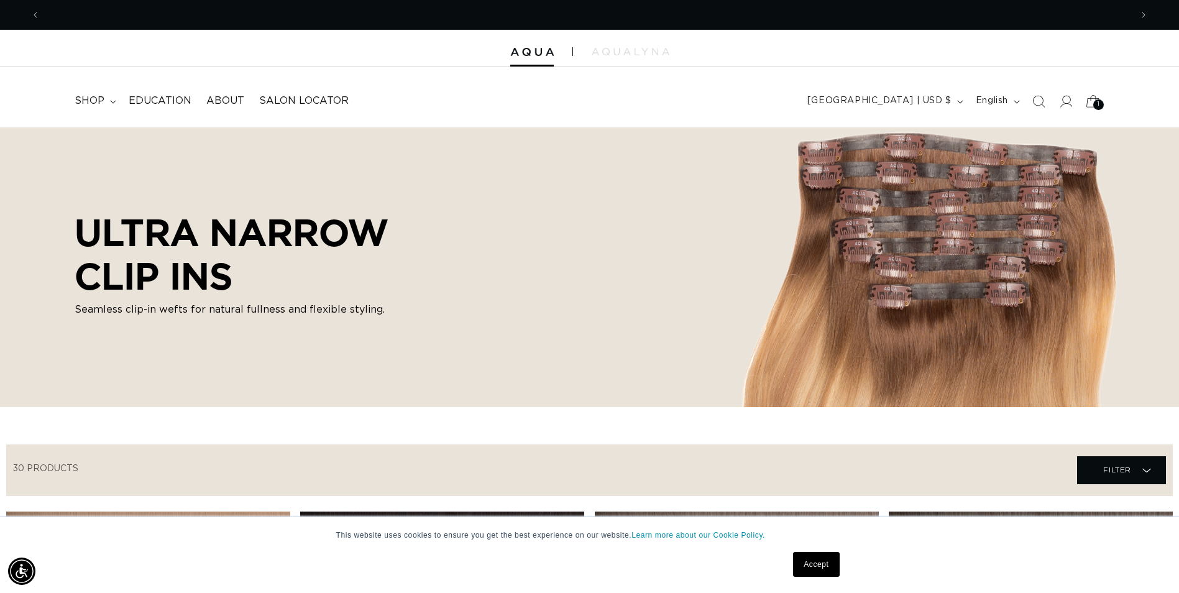
click at [1092, 104] on icon at bounding box center [1092, 100] width 29 height 29
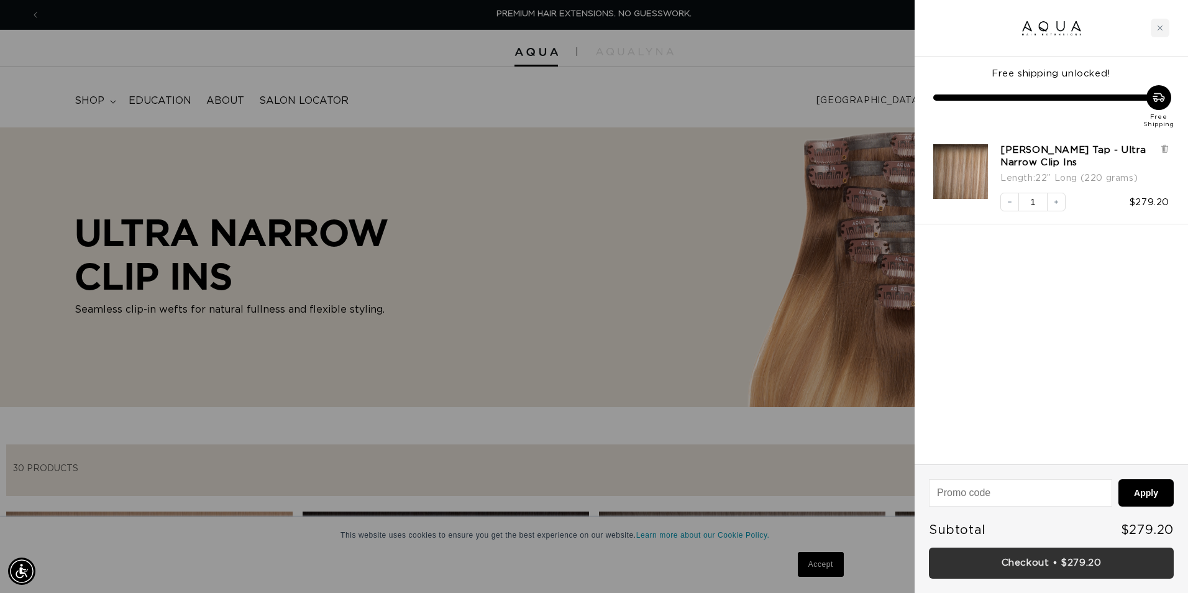
click at [1016, 555] on link "Checkout • $279.20" at bounding box center [1051, 563] width 245 height 32
